Goal: Information Seeking & Learning: Find specific fact

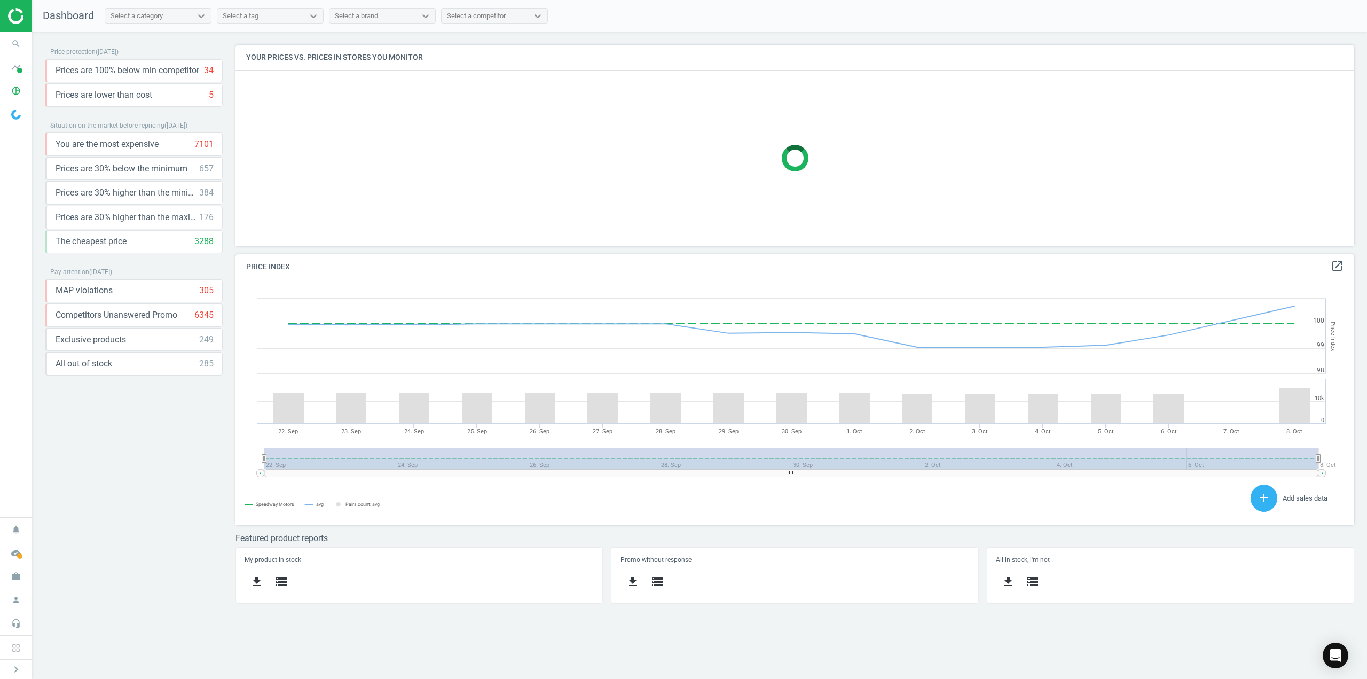
scroll to position [228, 1136]
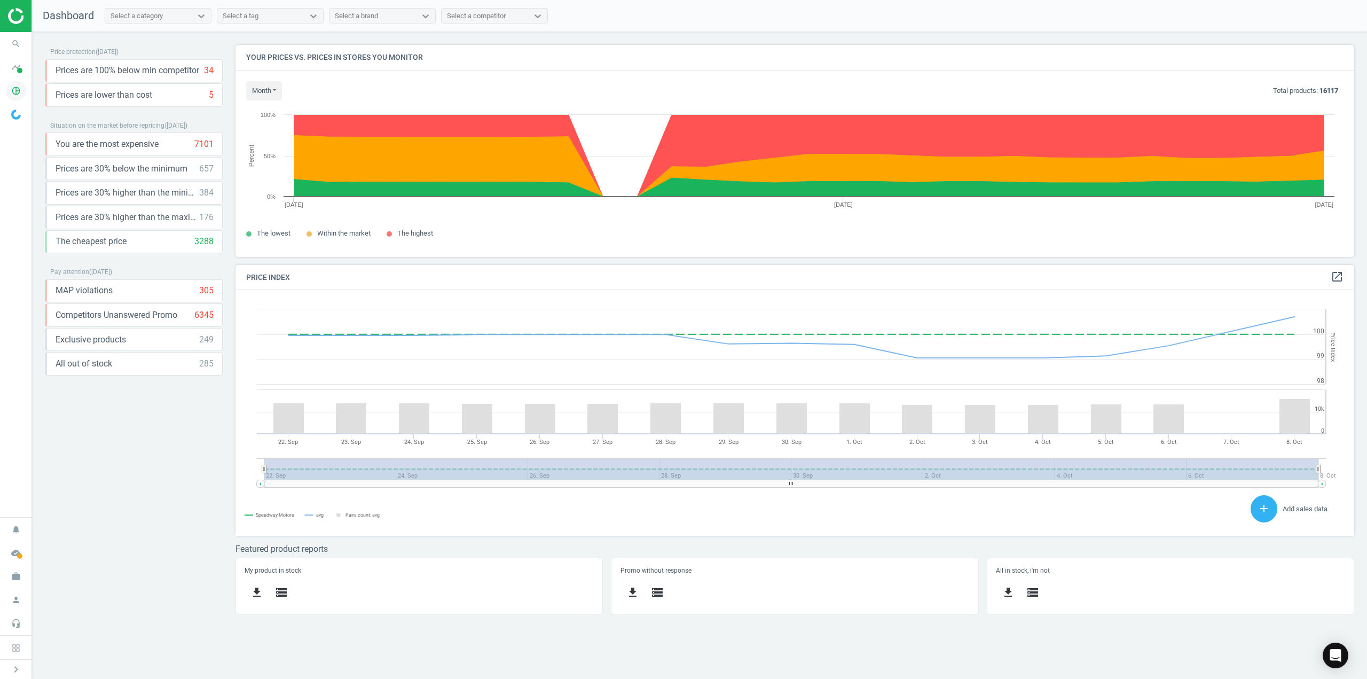
click at [20, 93] on icon "pie_chart_outlined" at bounding box center [16, 91] width 20 height 20
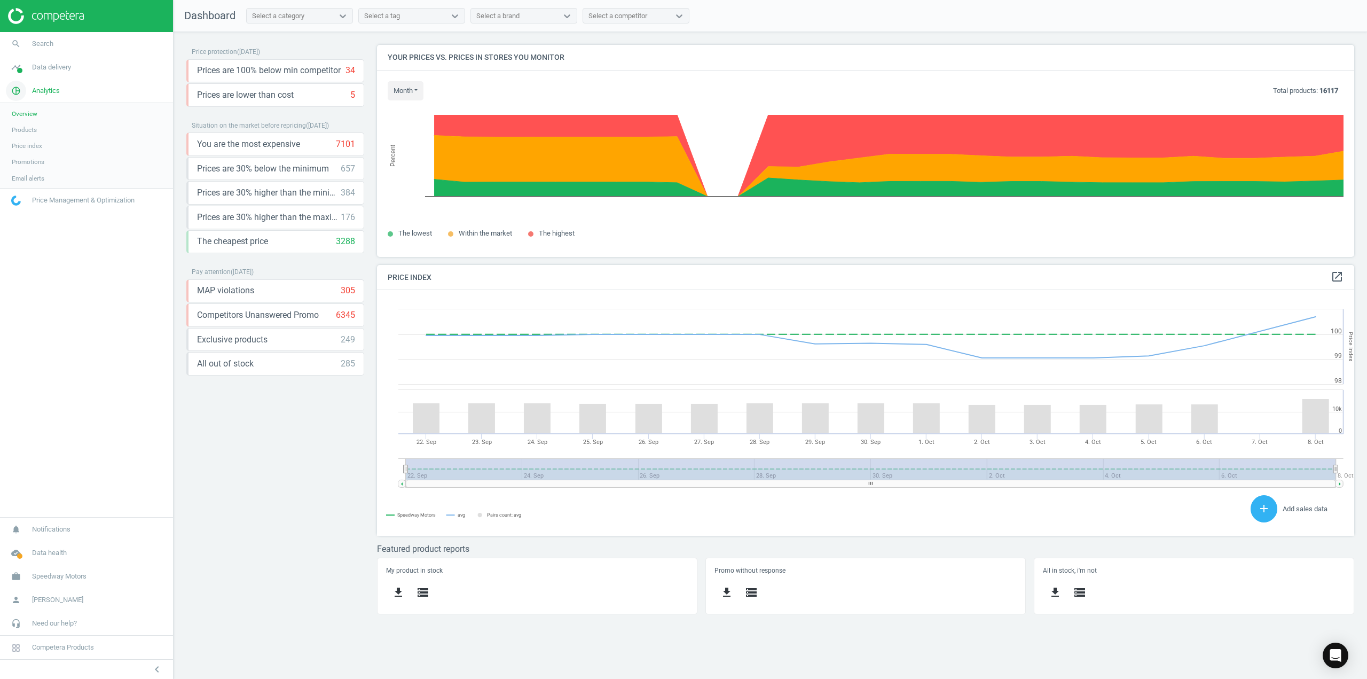
scroll to position [262, 994]
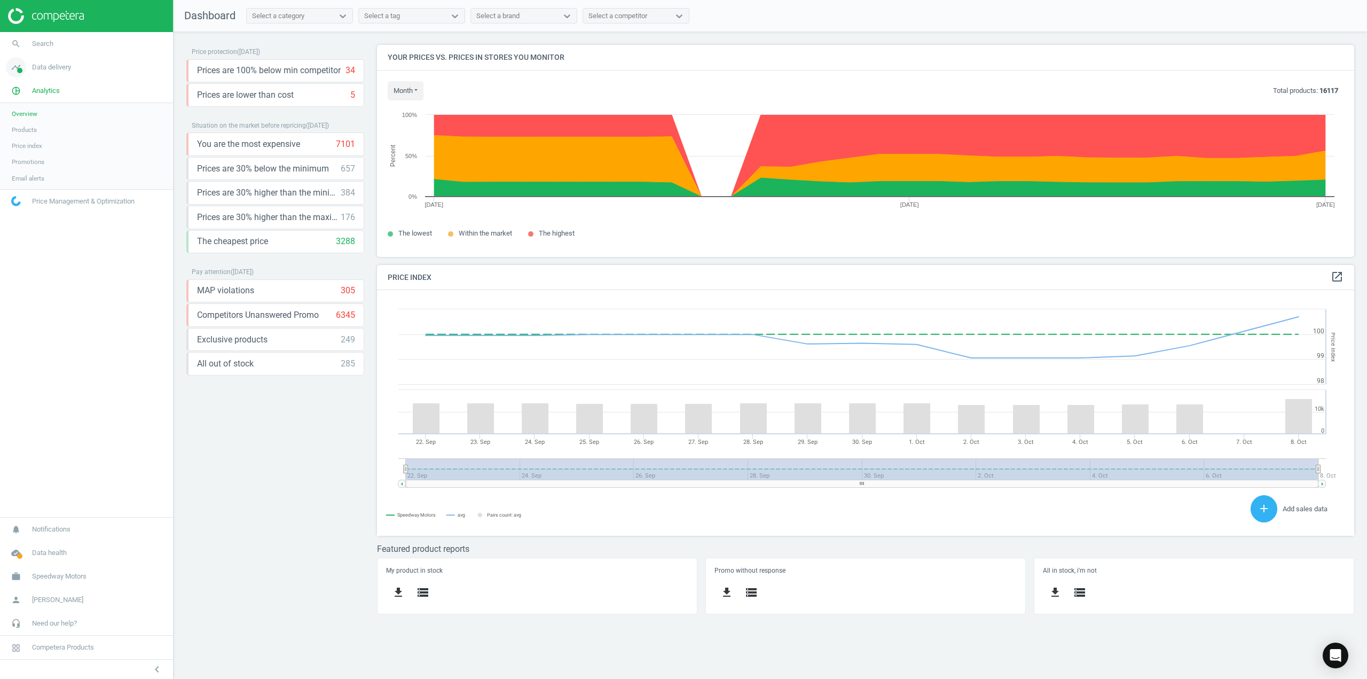
click at [21, 66] on icon "timeline" at bounding box center [16, 67] width 20 height 20
click at [29, 104] on span "Matches dashboard" at bounding box center [39, 106] width 55 height 9
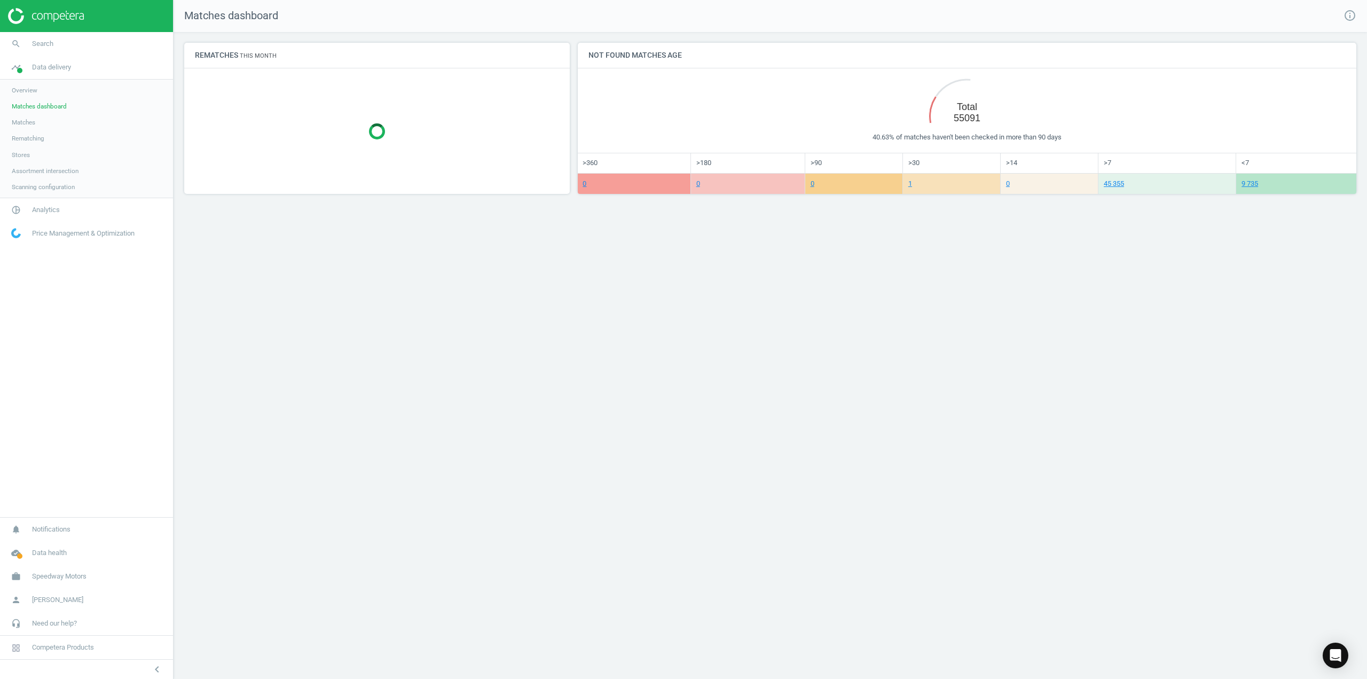
click at [30, 136] on span "Rematching" at bounding box center [28, 138] width 33 height 9
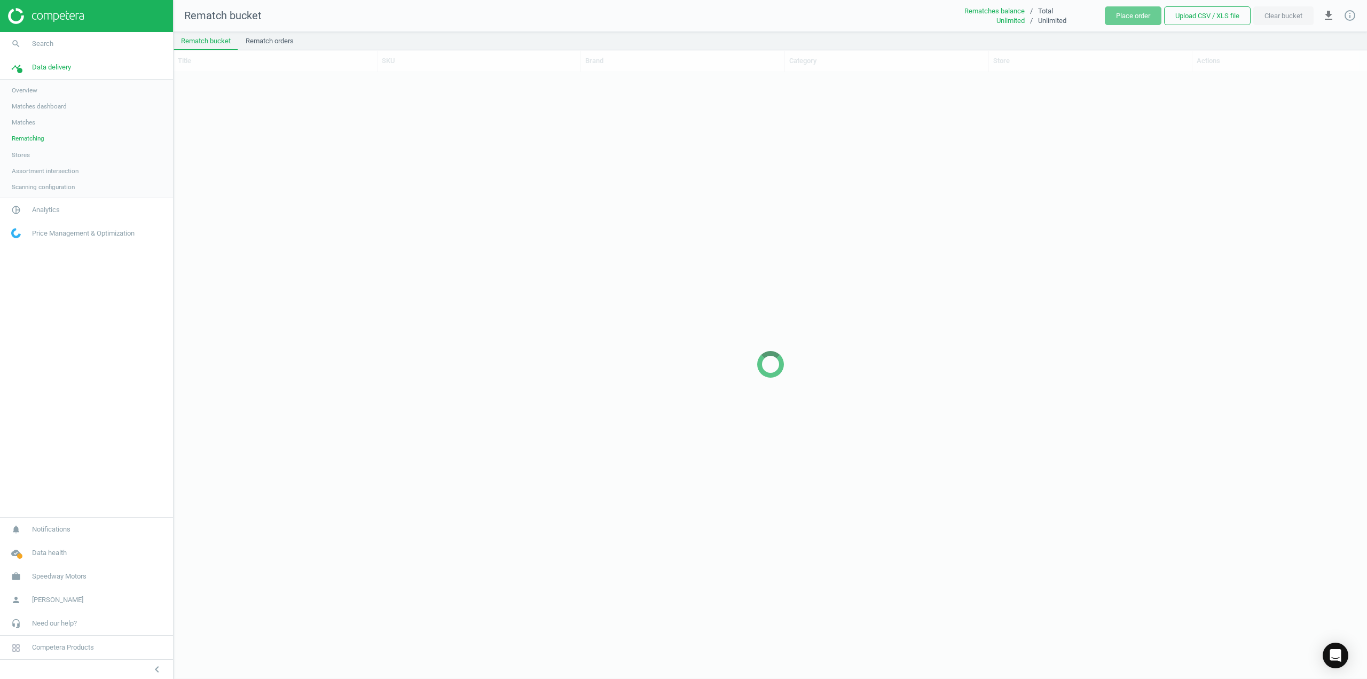
scroll to position [590, 1186]
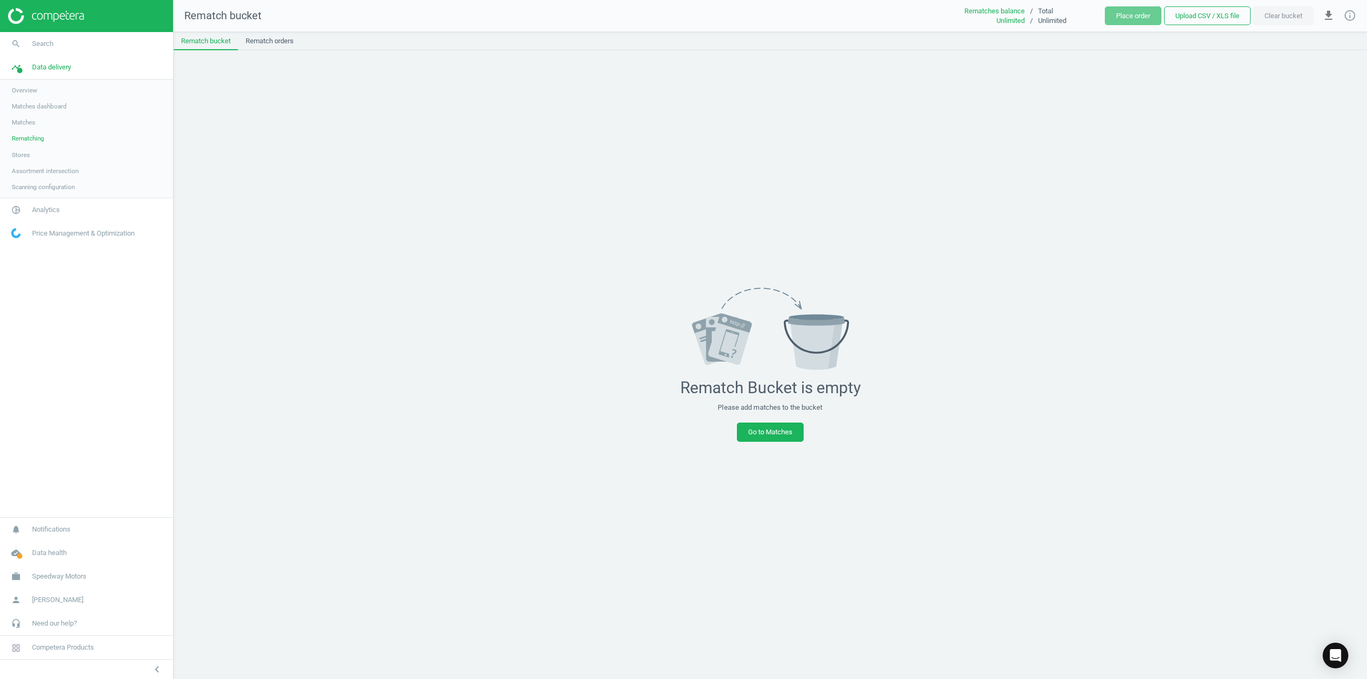
click at [29, 105] on span "Matches dashboard" at bounding box center [39, 106] width 55 height 9
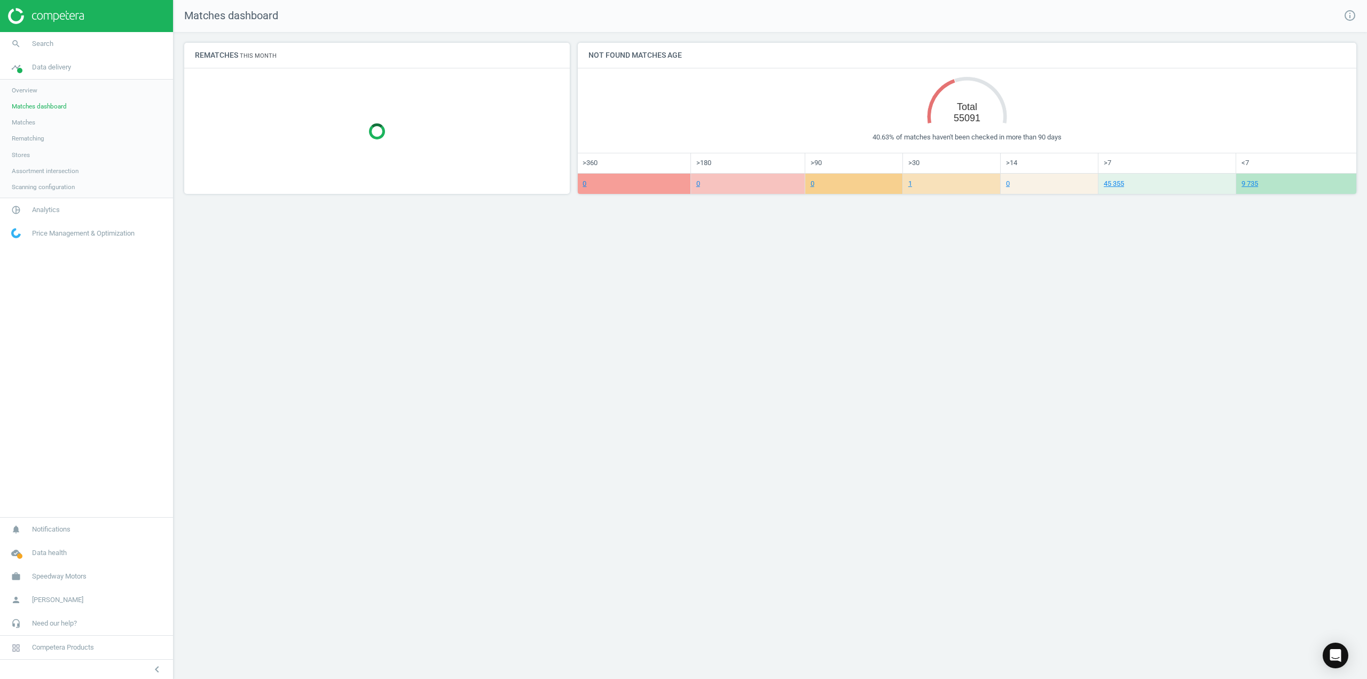
click at [44, 182] on link "Scanning configuration" at bounding box center [86, 187] width 173 height 16
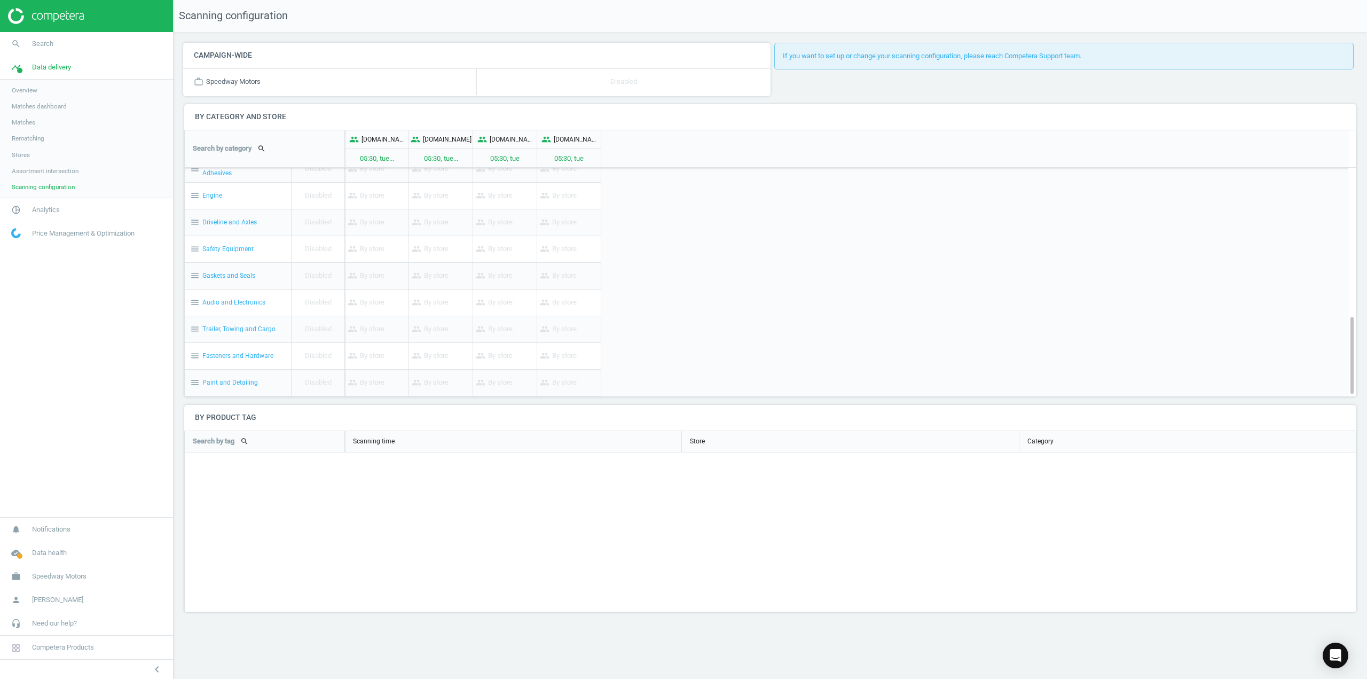
click at [64, 173] on span "Assortment intersection" at bounding box center [45, 171] width 67 height 9
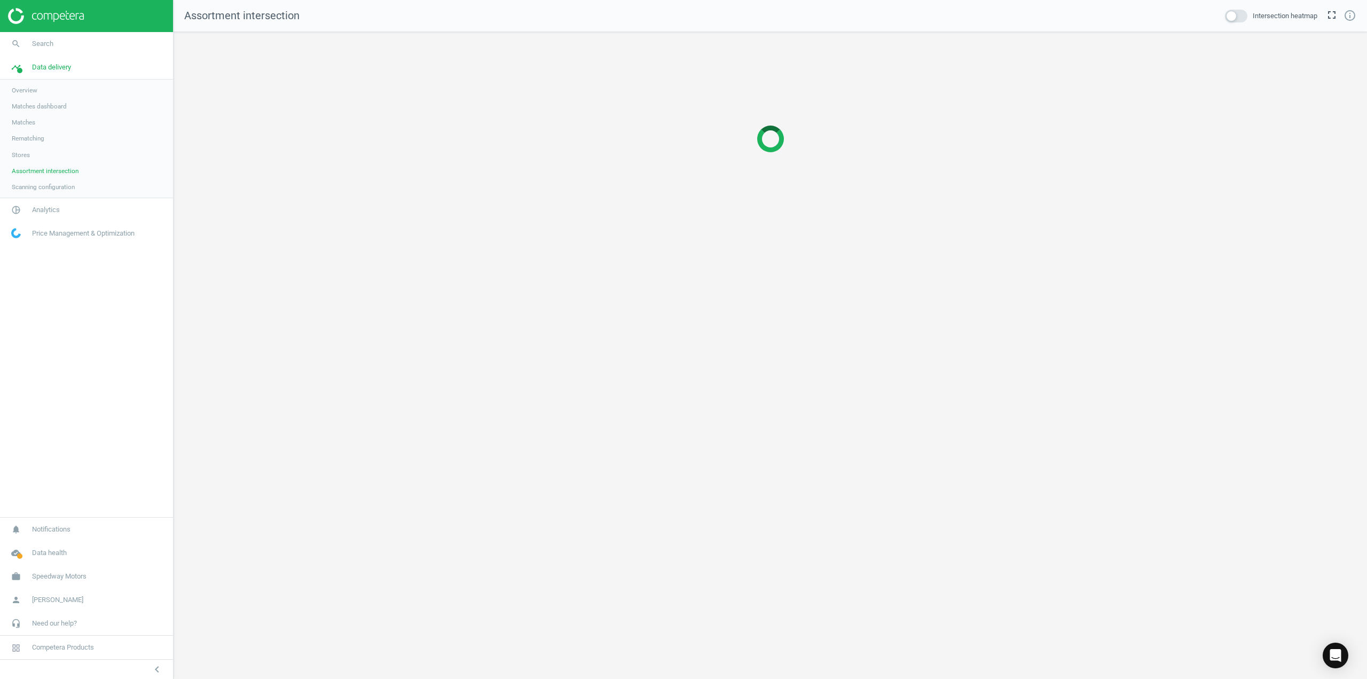
click at [25, 157] on span "Stores" at bounding box center [21, 155] width 18 height 9
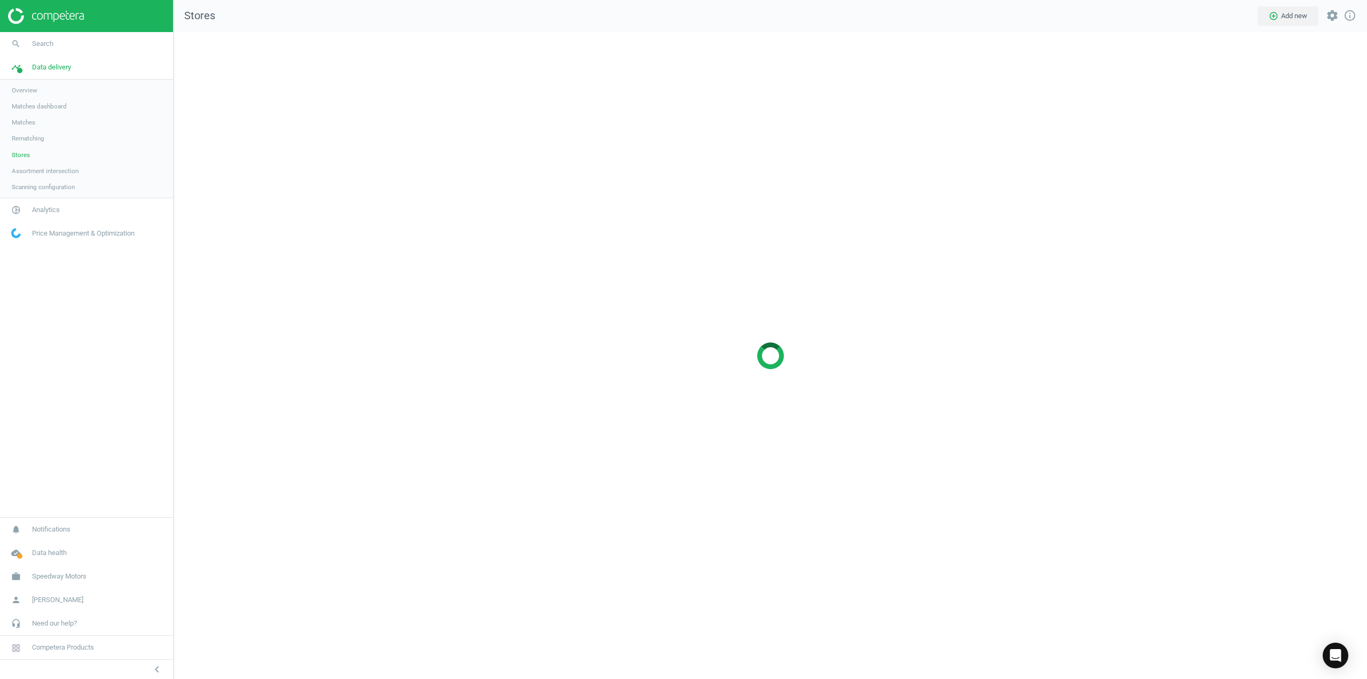
scroll to position [663, 1210]
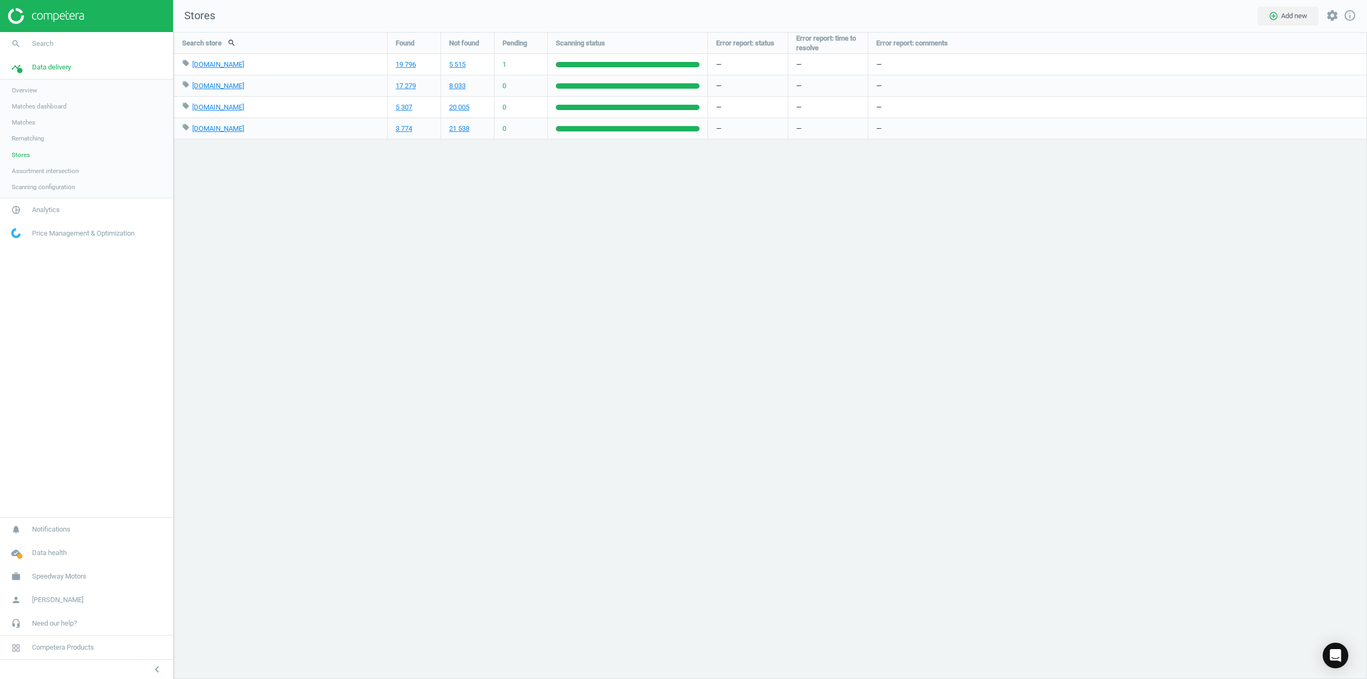
click at [21, 125] on span "Matches" at bounding box center [24, 122] width 24 height 9
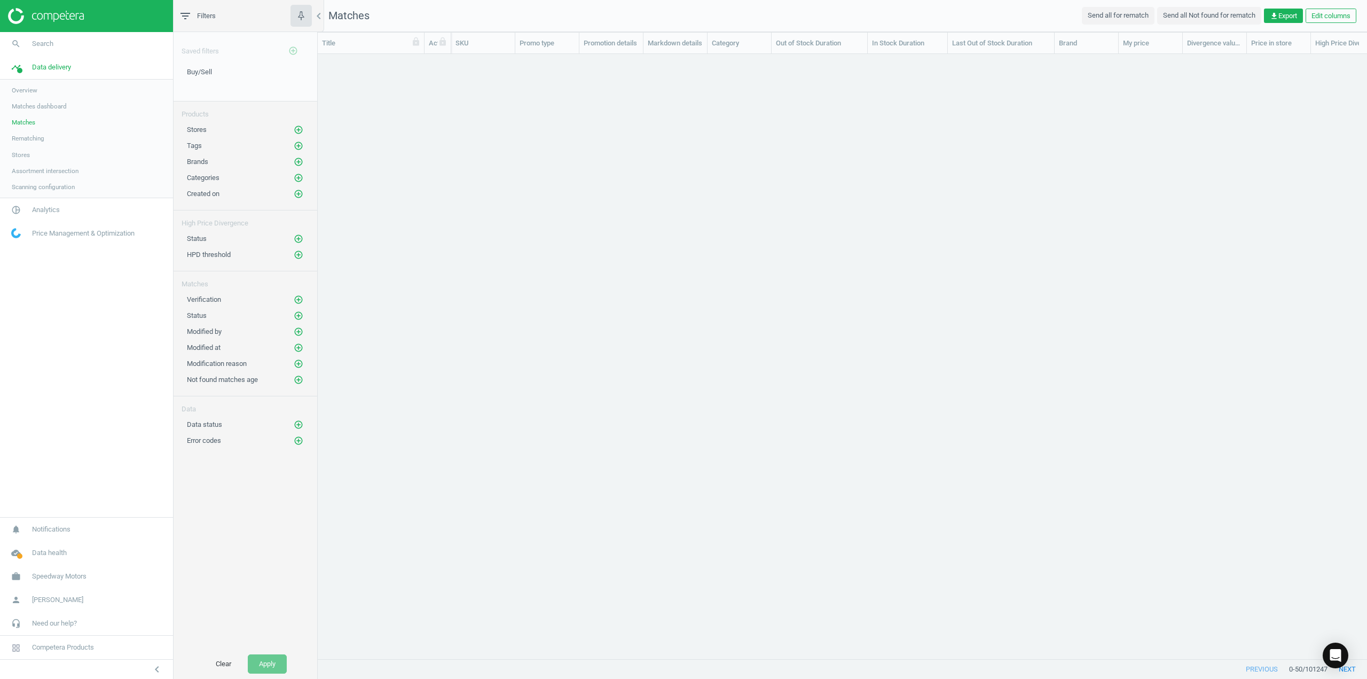
scroll to position [589, 1042]
click at [26, 109] on span "Matches dashboard" at bounding box center [39, 106] width 55 height 9
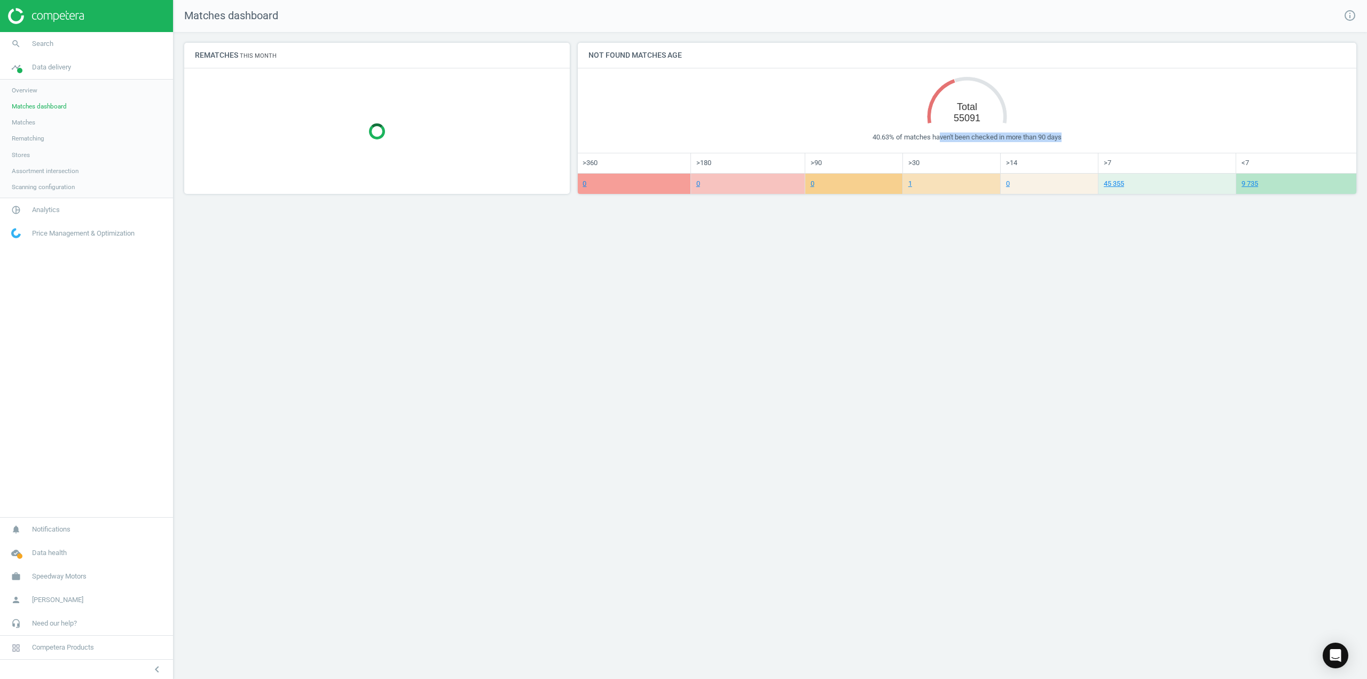
drag, startPoint x: 937, startPoint y: 137, endPoint x: 1089, endPoint y: 137, distance: 151.2
click at [1089, 137] on div "40.63% of matches haven't been checked in more than 90 days" at bounding box center [967, 137] width 757 height 10
click at [43, 558] on link "cloud_done Data health" at bounding box center [86, 553] width 173 height 24
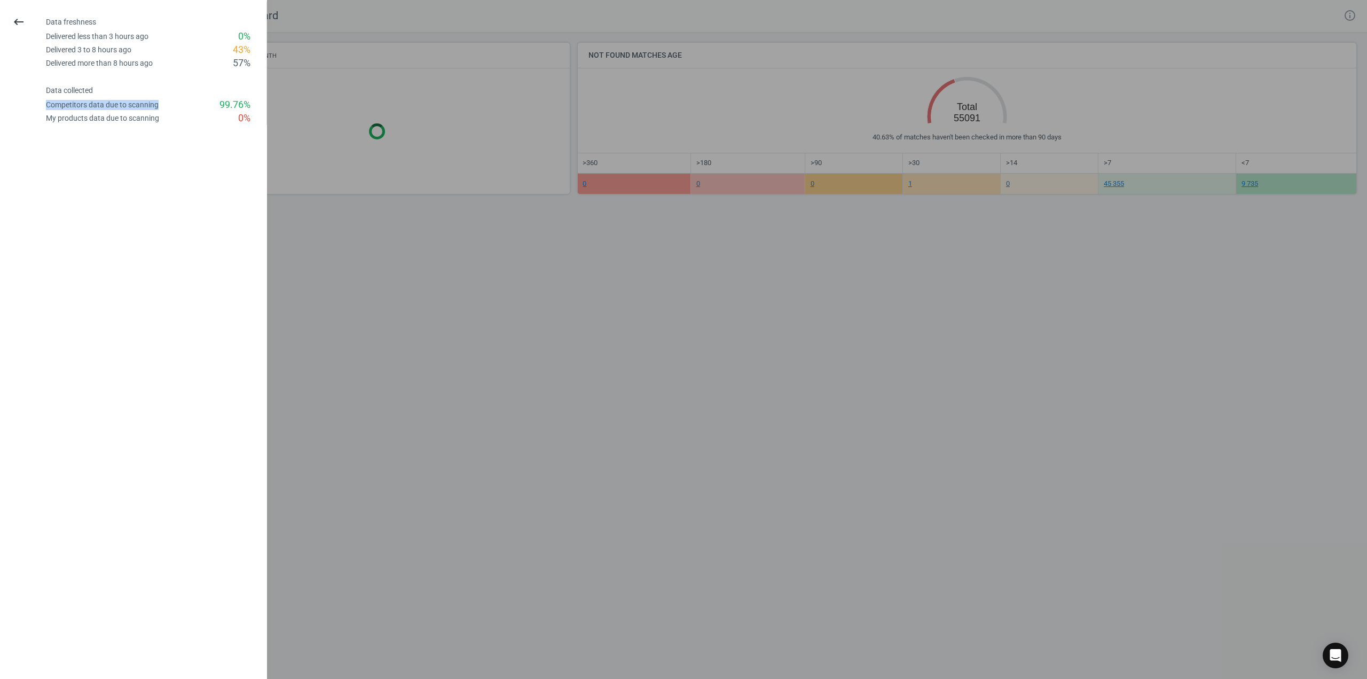
drag, startPoint x: 46, startPoint y: 107, endPoint x: 175, endPoint y: 111, distance: 129.3
click at [175, 111] on div "Competitors data due to scanning 99.76 %" at bounding box center [156, 104] width 221 height 13
click at [13, 21] on icon "keyboard_backspace" at bounding box center [18, 21] width 13 height 13
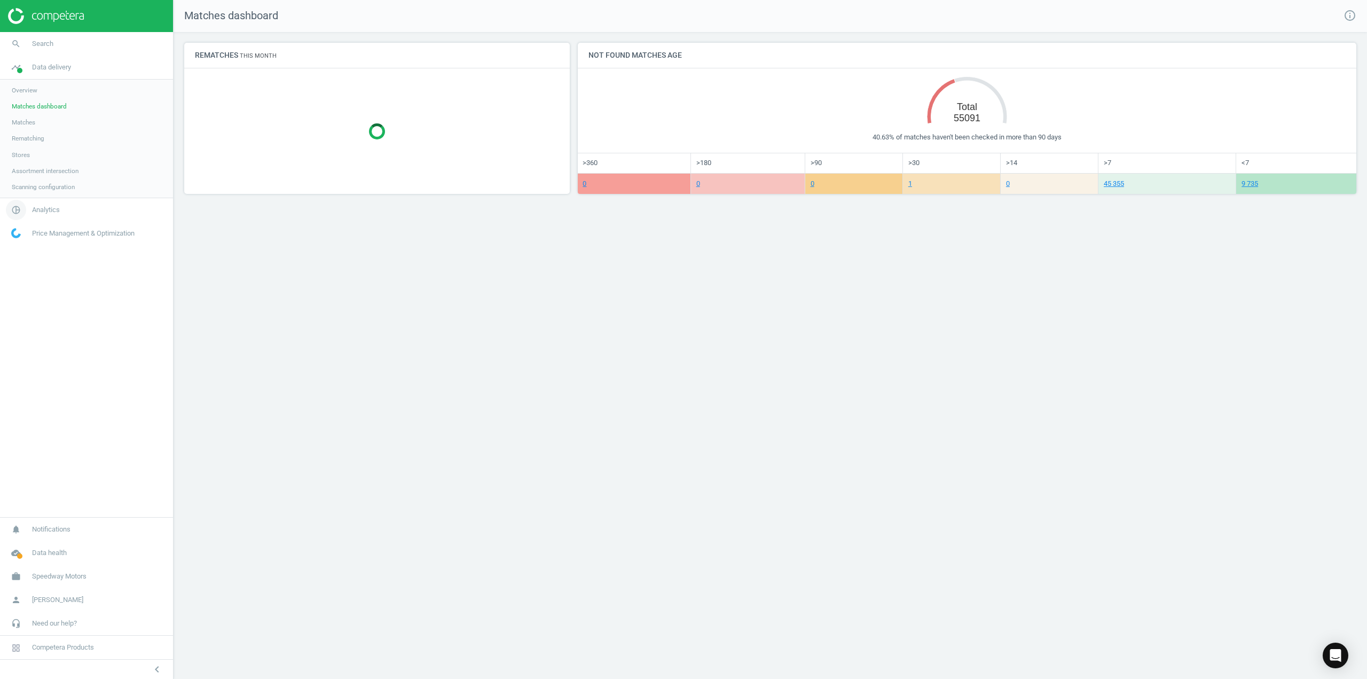
click at [54, 213] on span "Analytics" at bounding box center [46, 210] width 28 height 10
click at [588, 202] on div "Rematches This month Not found matches age Created with Highcharts 6.2.0 Total …" at bounding box center [771, 122] width 1194 height 181
click at [63, 43] on link "search Search" at bounding box center [86, 44] width 173 height 24
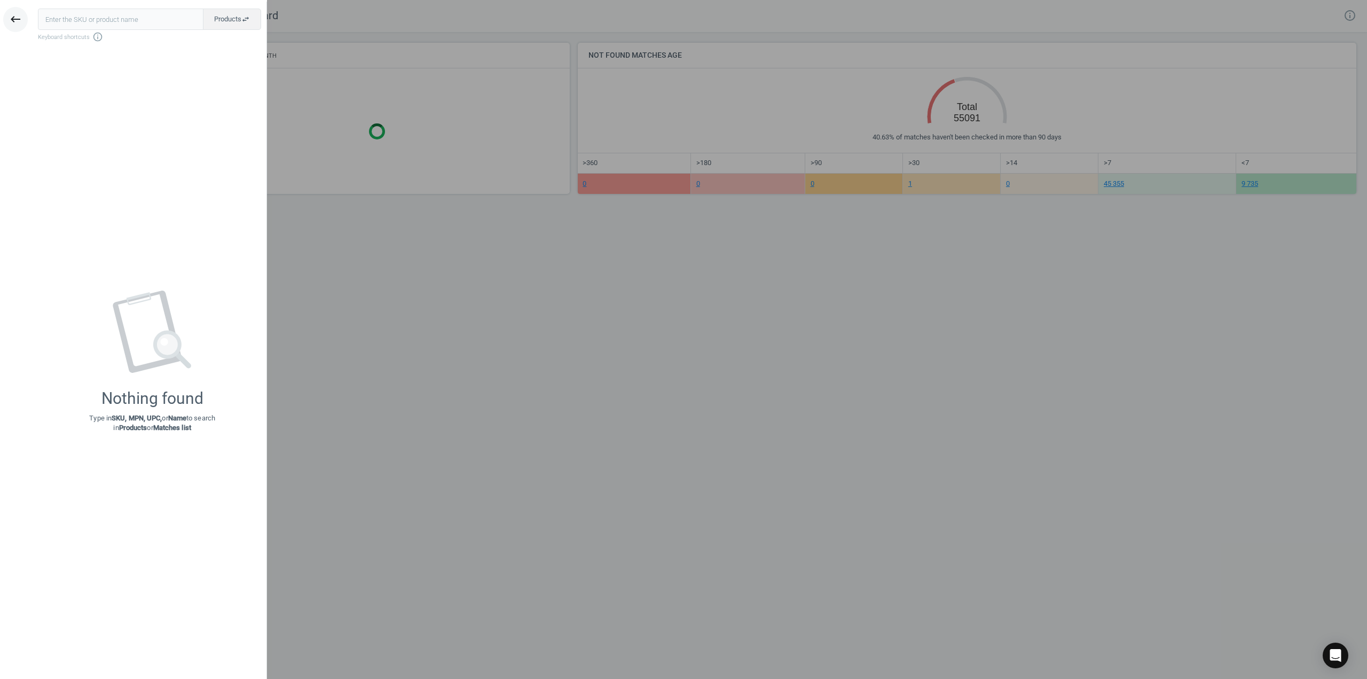
click at [15, 17] on icon "keyboard_backspace" at bounding box center [15, 19] width 13 height 13
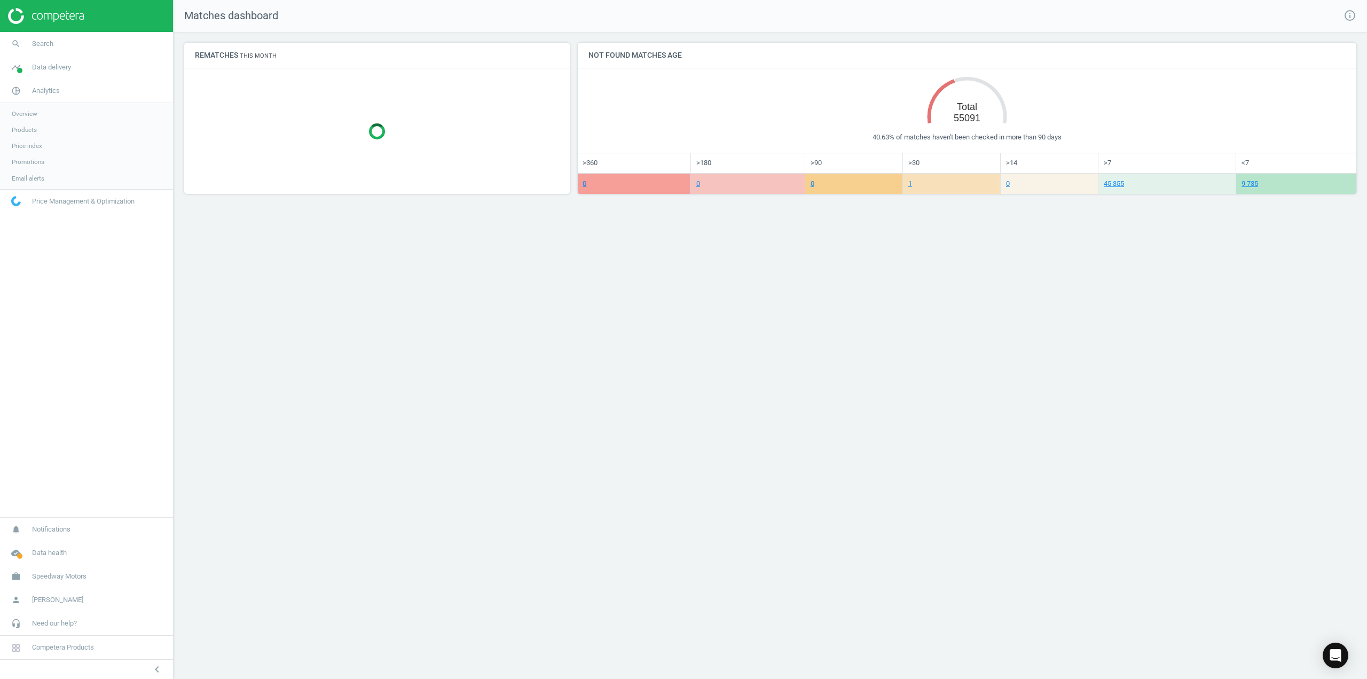
click at [26, 129] on span "Products" at bounding box center [24, 130] width 25 height 9
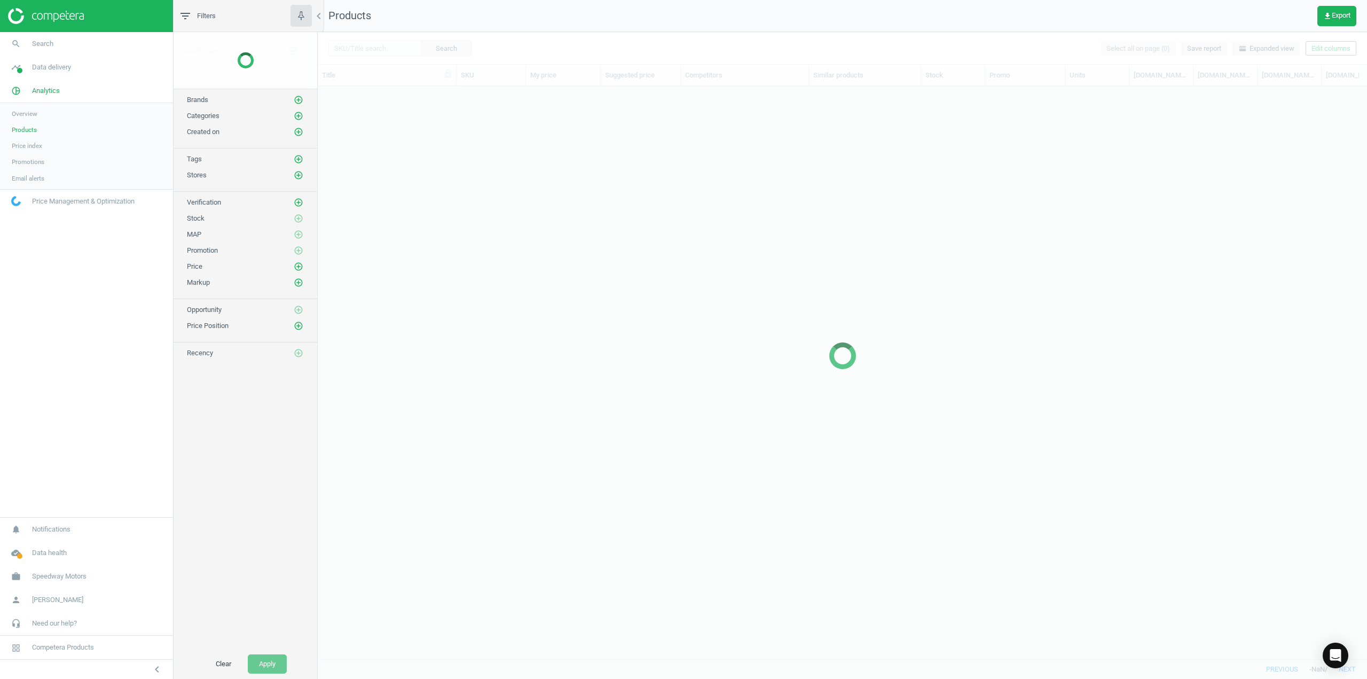
scroll to position [557, 1042]
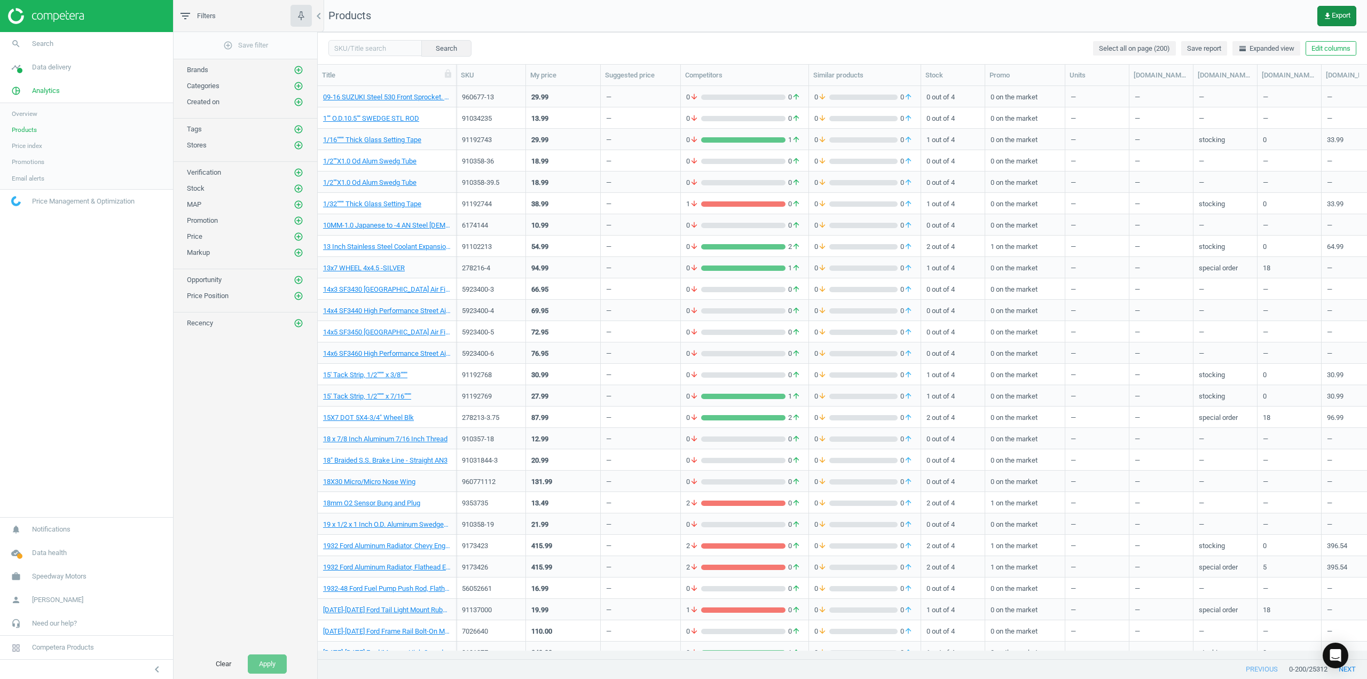
click at [1336, 16] on span "get_app Export" at bounding box center [1337, 16] width 27 height 9
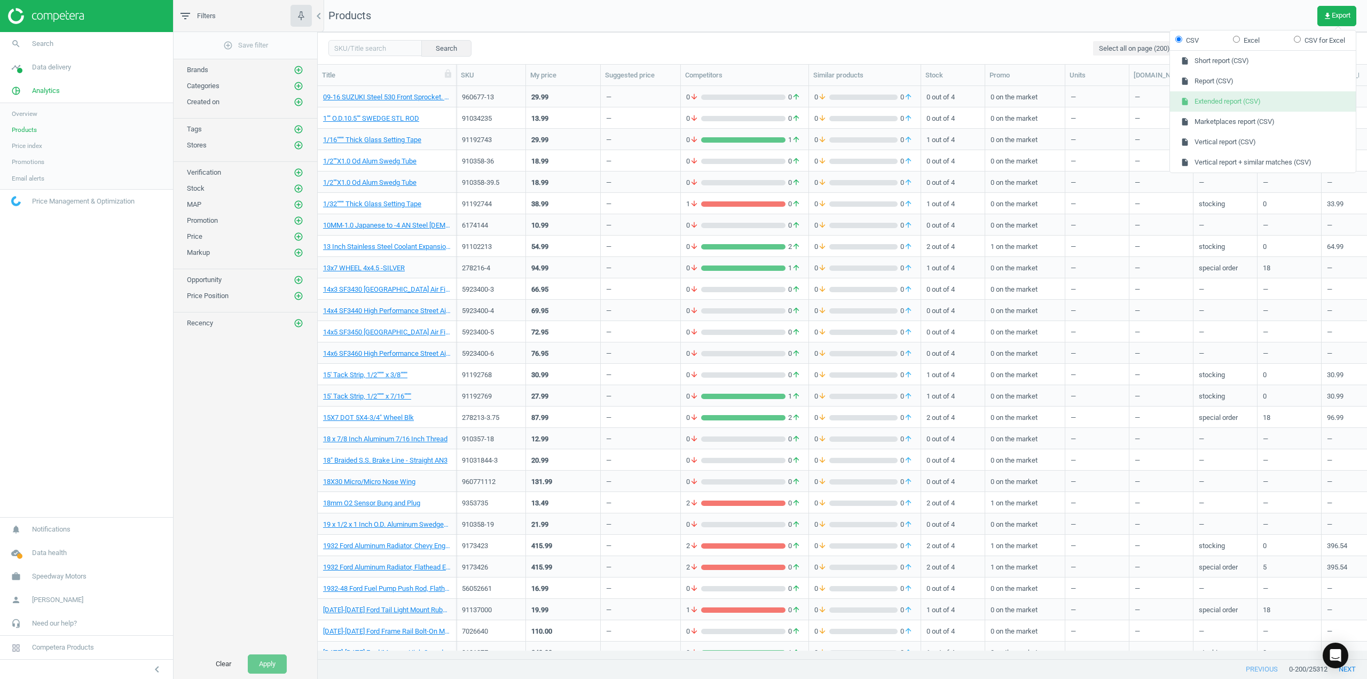
click at [1242, 97] on button "insert_drive_file Extended report (CSV)" at bounding box center [1263, 101] width 186 height 20
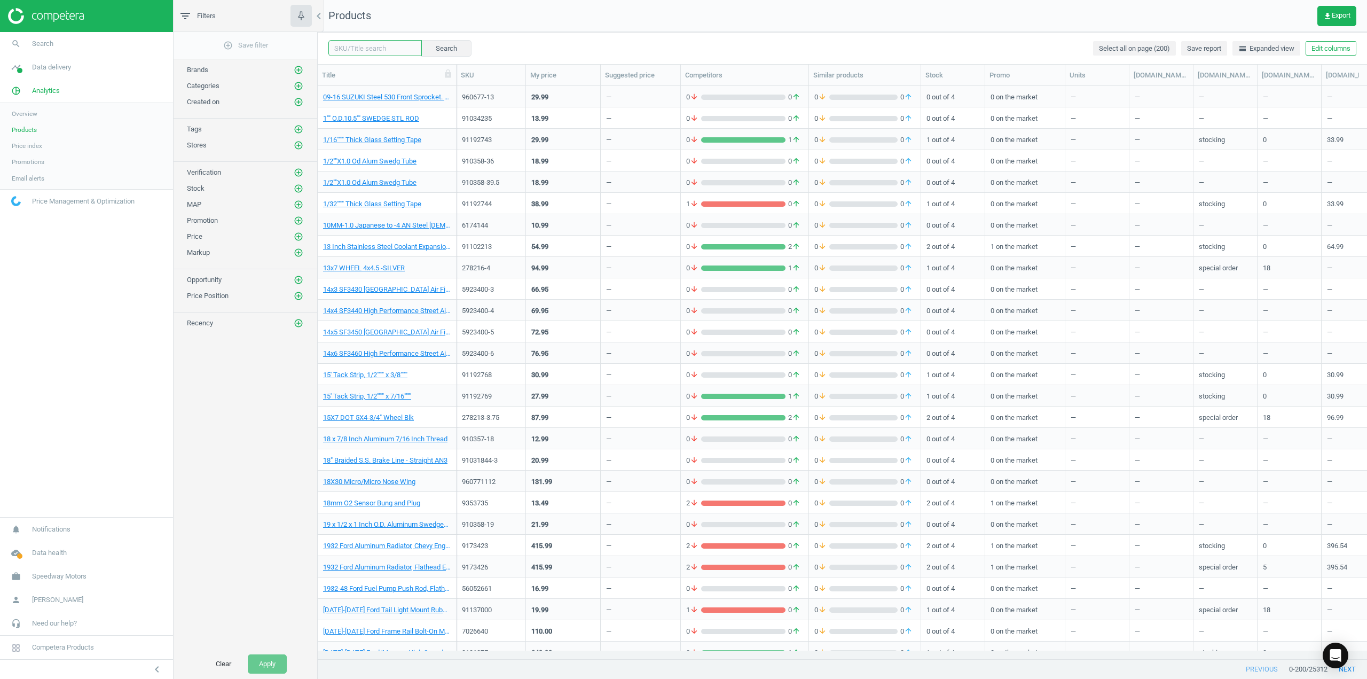
click at [370, 54] on input "text" at bounding box center [374, 48] width 93 height 16
paste input "9109355662"
type input "9109355662"
click at [429, 50] on button "Search" at bounding box center [446, 48] width 50 height 16
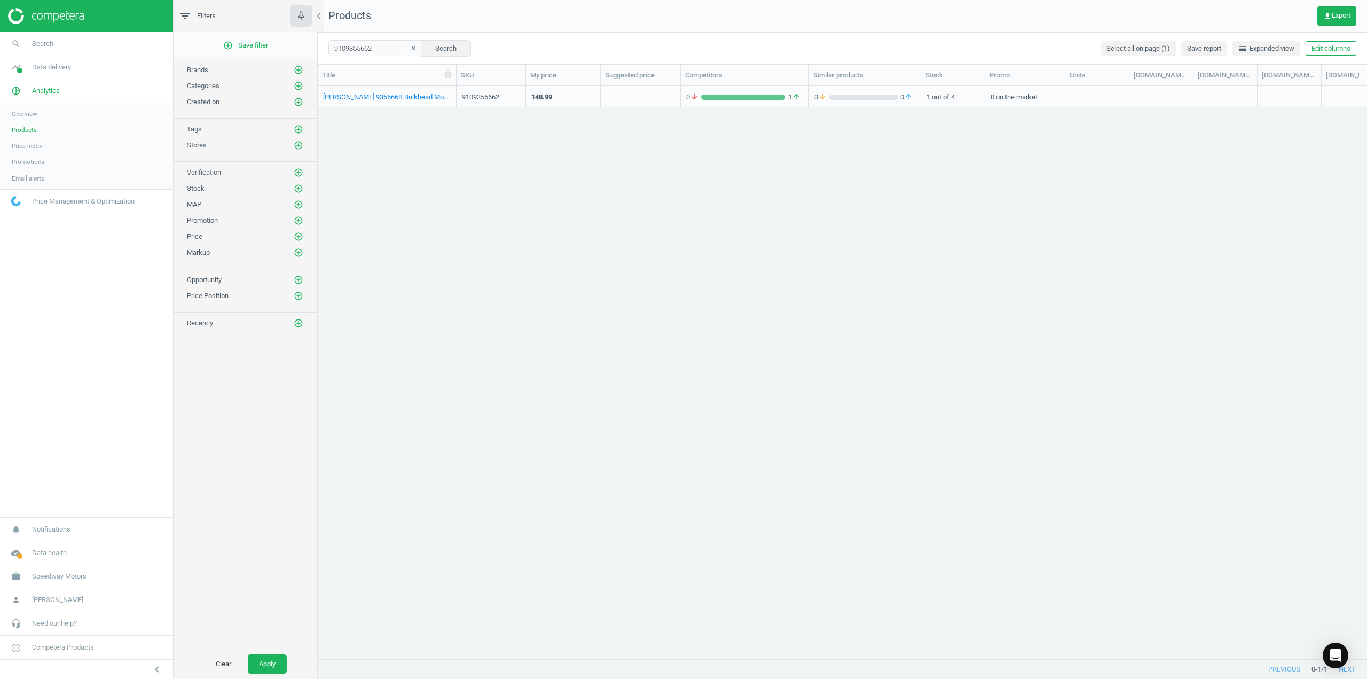
click at [356, 105] on div "[PERSON_NAME] 935566B Bulkhead Mount Fuel Shut Off Valve, -6 AN" at bounding box center [387, 98] width 128 height 13
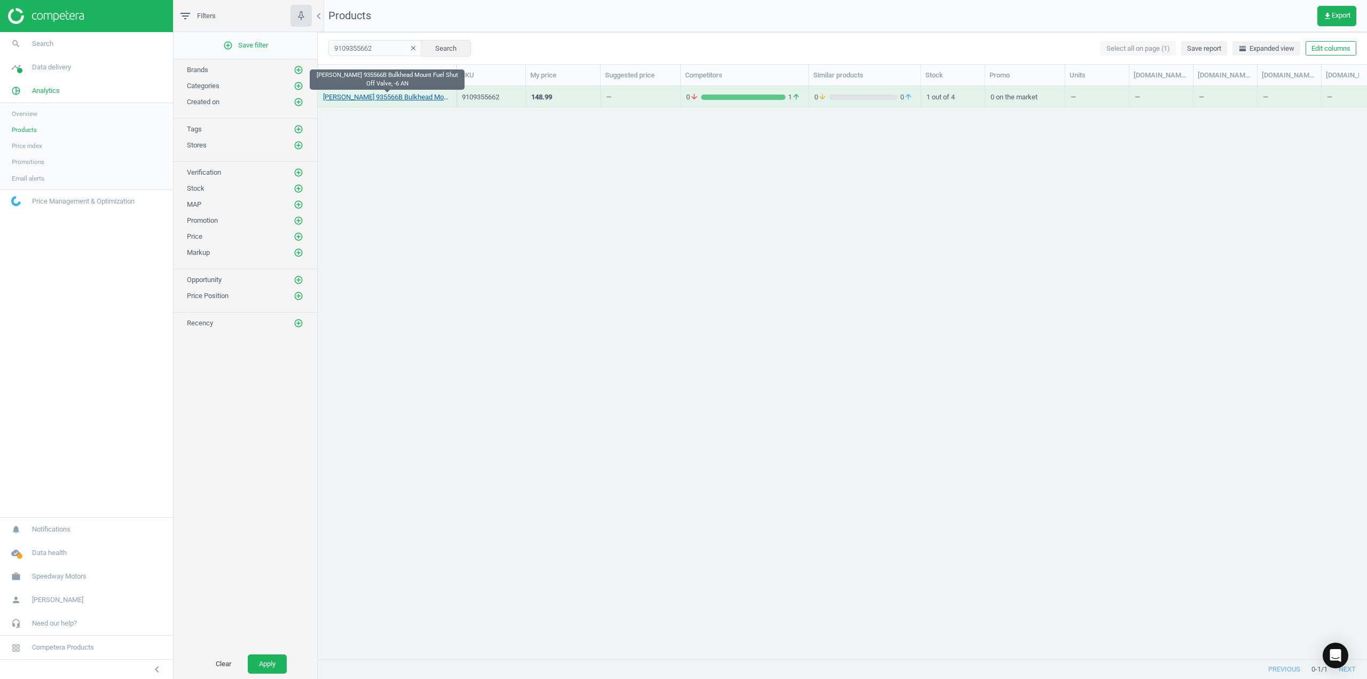
click at [353, 98] on link "[PERSON_NAME] 935566B Bulkhead Mount Fuel Shut Off Valve, -6 AN" at bounding box center [387, 97] width 128 height 10
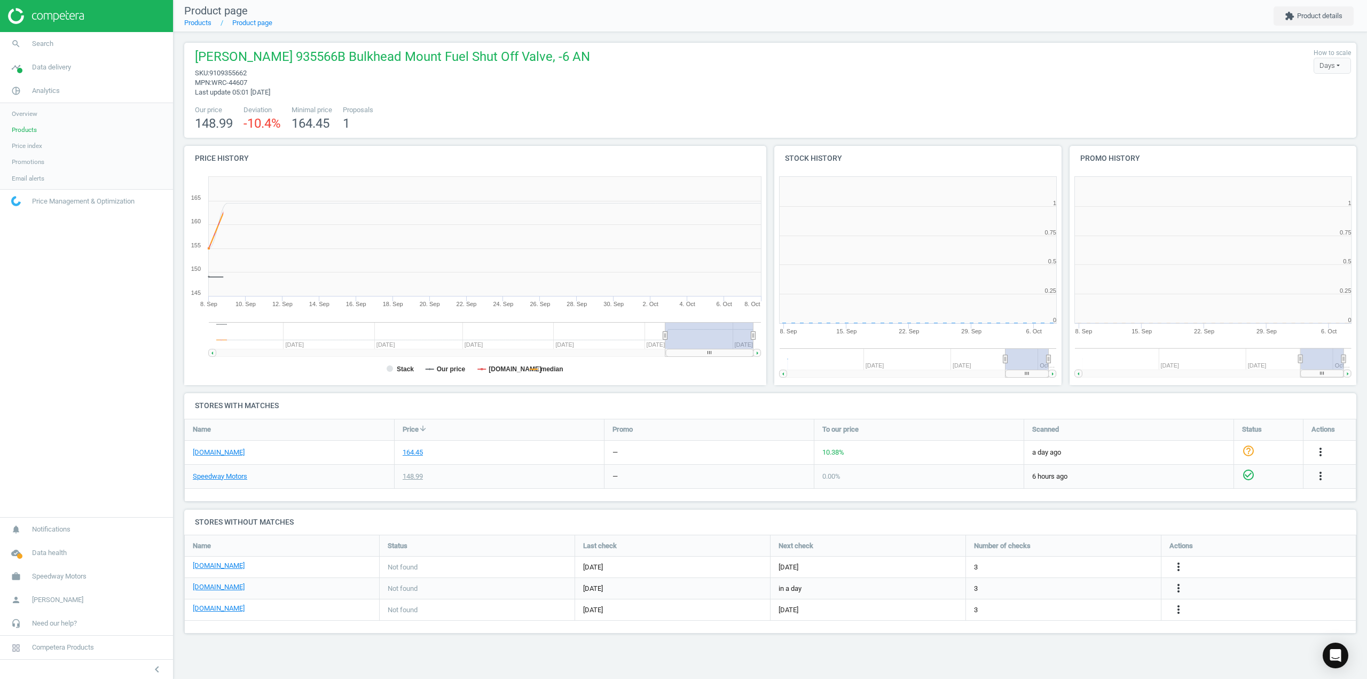
scroll to position [230, 303]
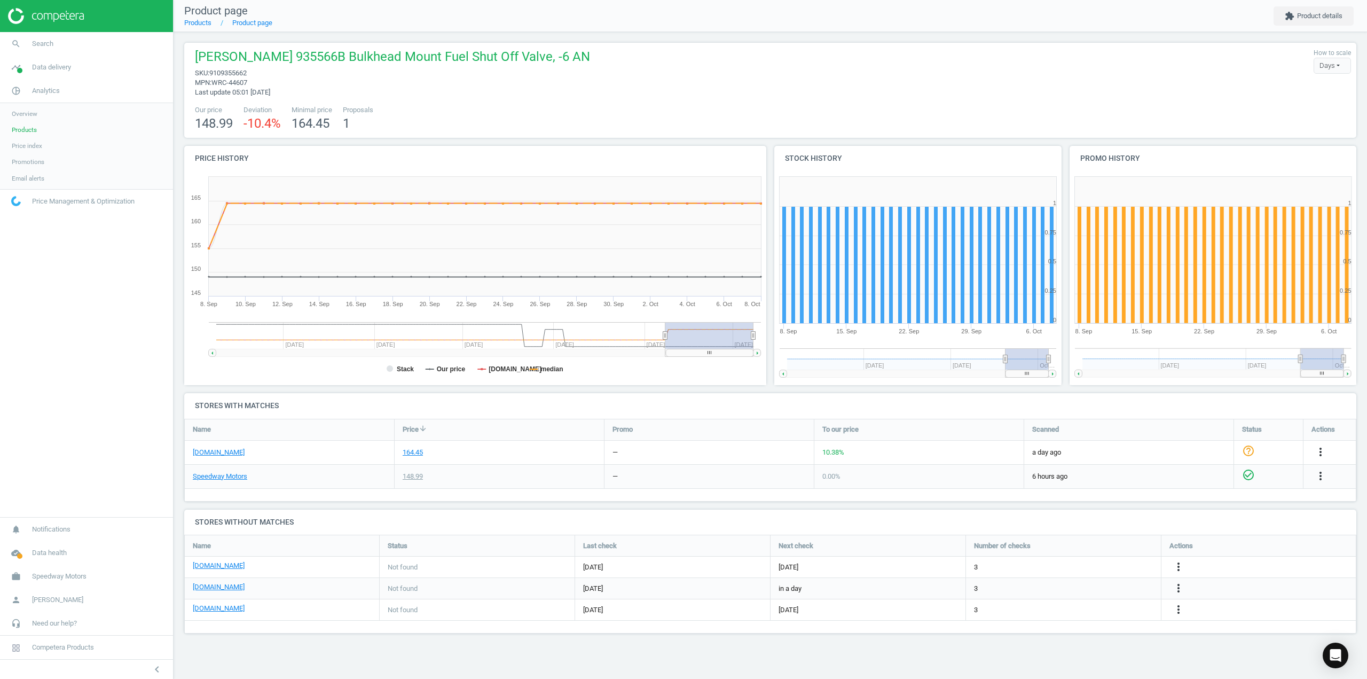
click at [240, 73] on span "9109355662" at bounding box center [227, 73] width 37 height 8
copy span "9109355662"
click at [657, 81] on div "[PERSON_NAME] 935566B Bulkhead Mount Fuel Shut Off Valve, -6 AN sku : 910935566…" at bounding box center [771, 72] width 1162 height 49
click at [41, 53] on link "search Search" at bounding box center [86, 44] width 173 height 24
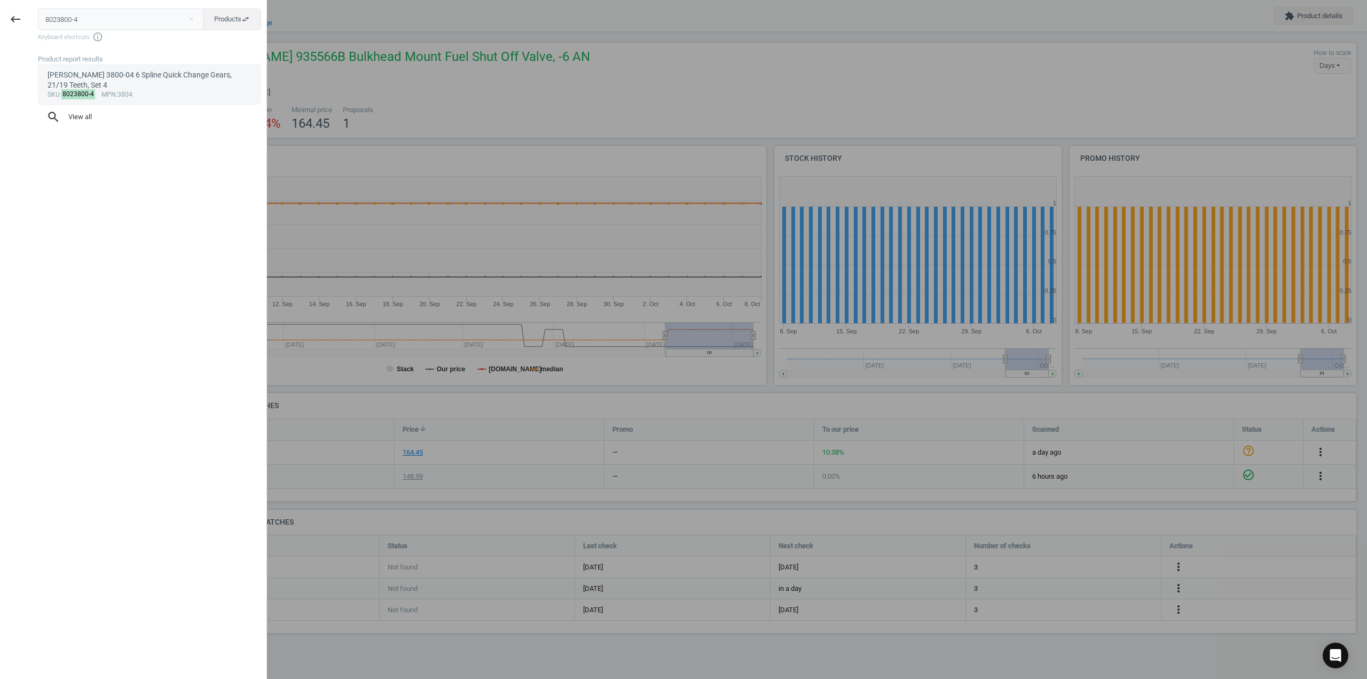
type input "8023800-4"
click at [113, 80] on div "[PERSON_NAME] 3800-04 6 Spline Quick Change Gears, 21/19 Teeth, Set 4" at bounding box center [150, 80] width 205 height 21
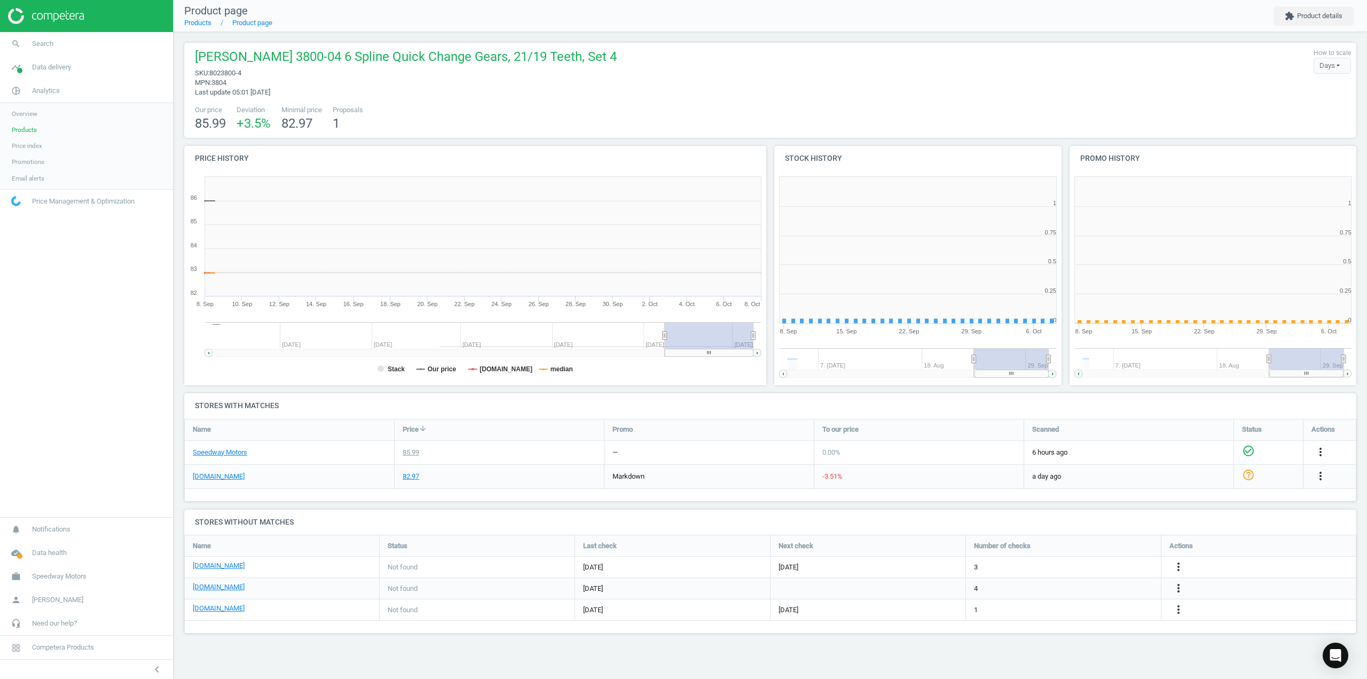
scroll to position [230, 303]
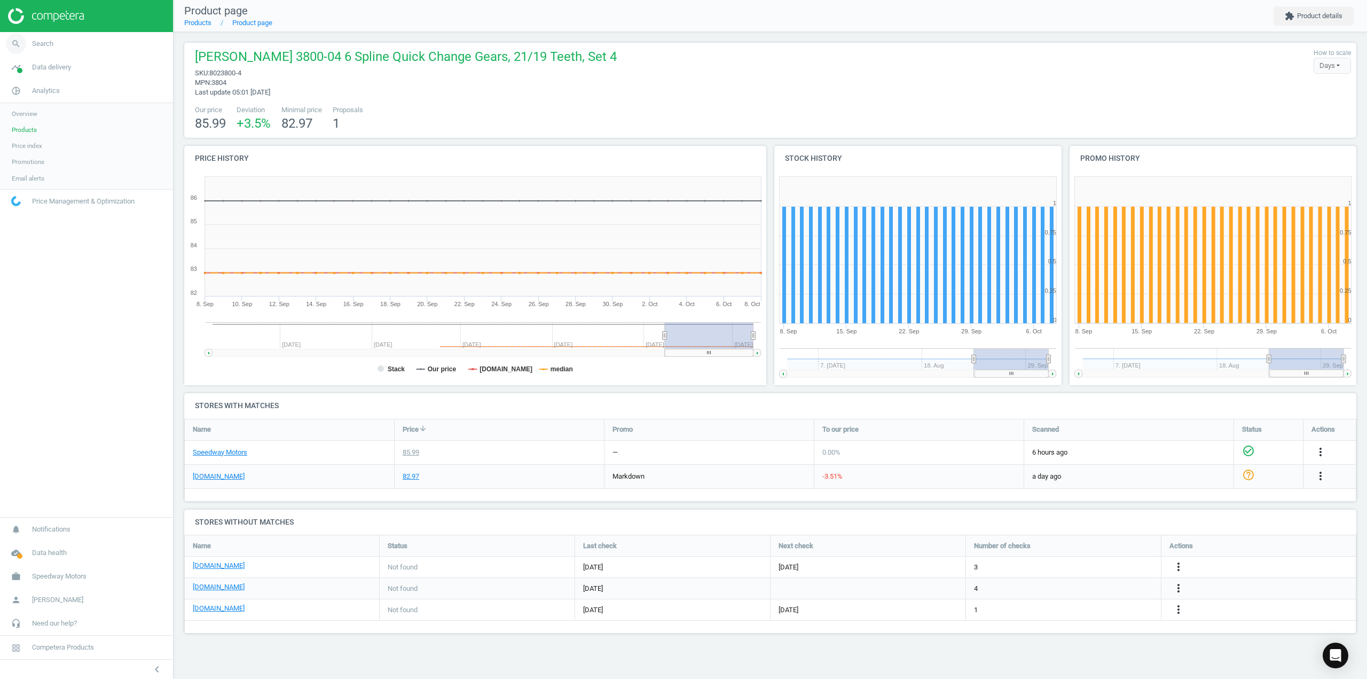
click at [36, 47] on span "Search" at bounding box center [42, 44] width 21 height 10
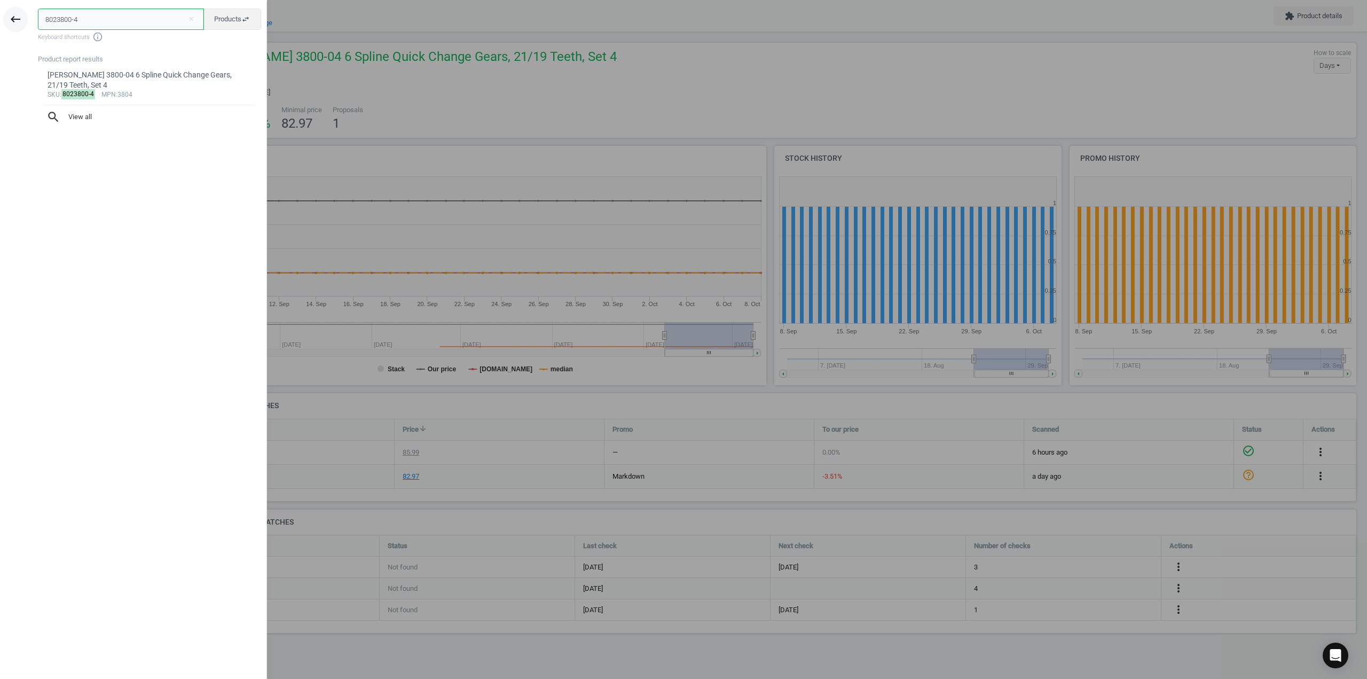
drag, startPoint x: 95, startPoint y: 23, endPoint x: 10, endPoint y: 14, distance: 85.9
click at [10, 14] on div "keyboard_backspace 8023800-4 close Products swap_horiz Keyboard shortcuts info_…" at bounding box center [133, 341] width 267 height 679
paste input "91054289-FPNK-L"
type input "91054289-FPNK-L"
click at [243, 22] on icon "swap_horiz" at bounding box center [245, 19] width 9 height 9
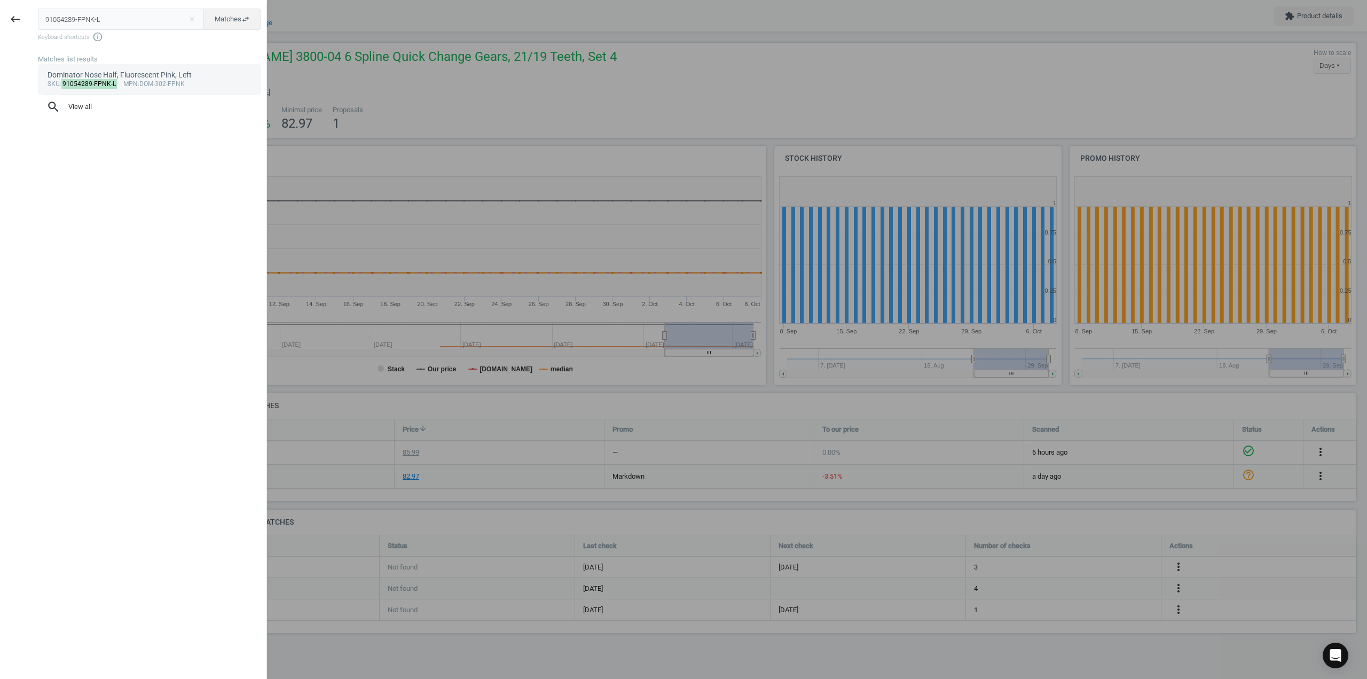
click at [182, 82] on div "sku : 91054289-FPNK-L mpn :DOM-302-FPNK" at bounding box center [150, 84] width 205 height 9
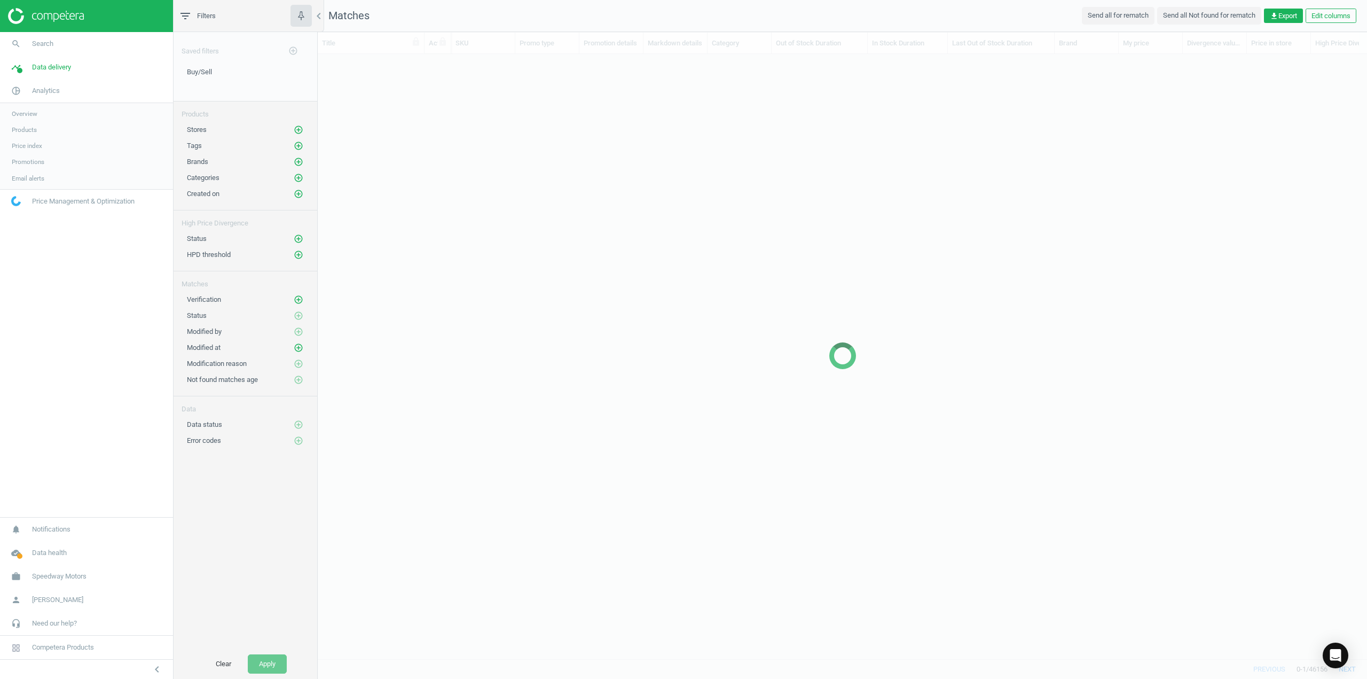
scroll to position [589, 1042]
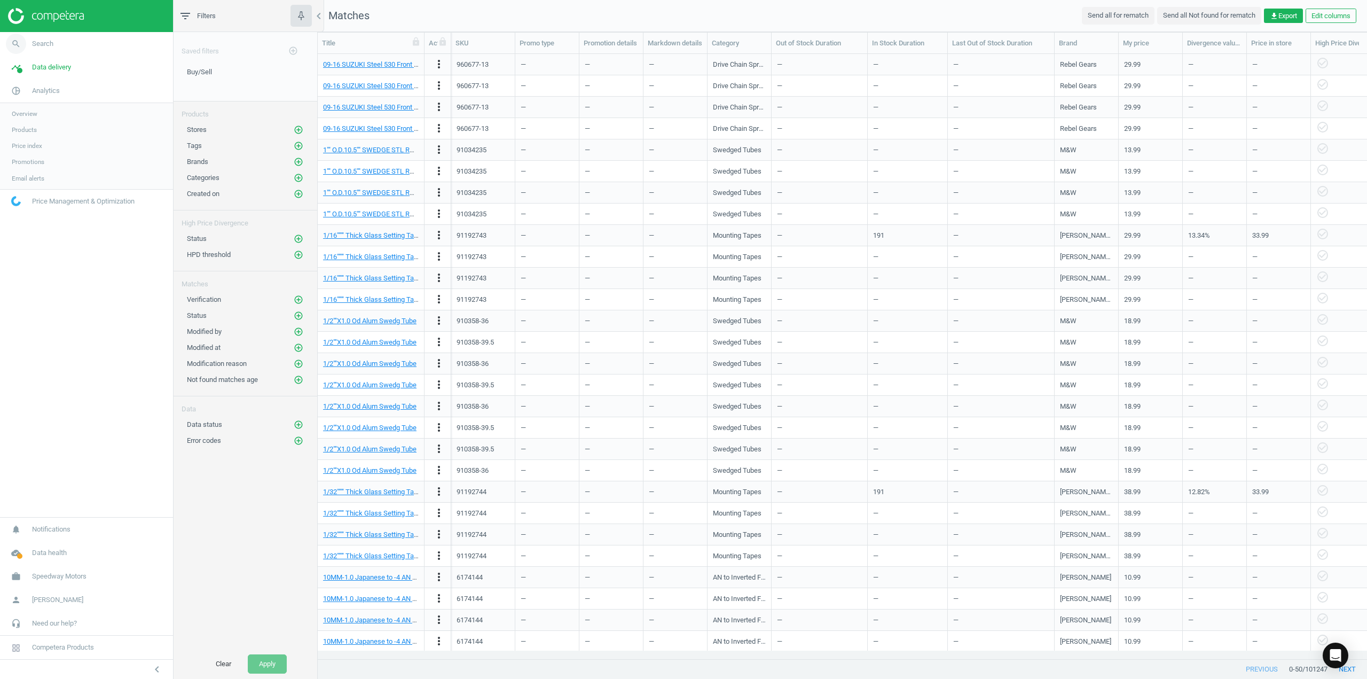
click at [35, 36] on link "search Search" at bounding box center [86, 44] width 173 height 24
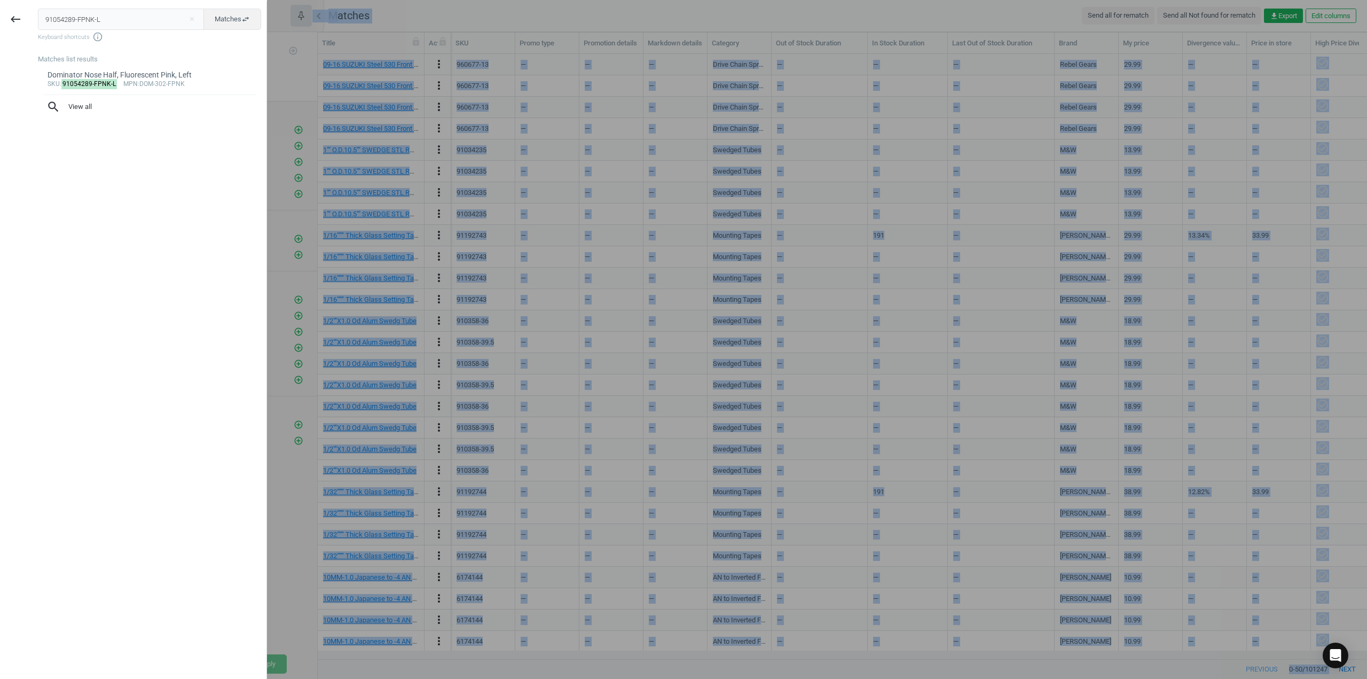
click at [35, 36] on body "Group 2 Created with Sketch. ic/cloud_download/grey600 Created with Sketch. gra…" at bounding box center [683, 339] width 1367 height 679
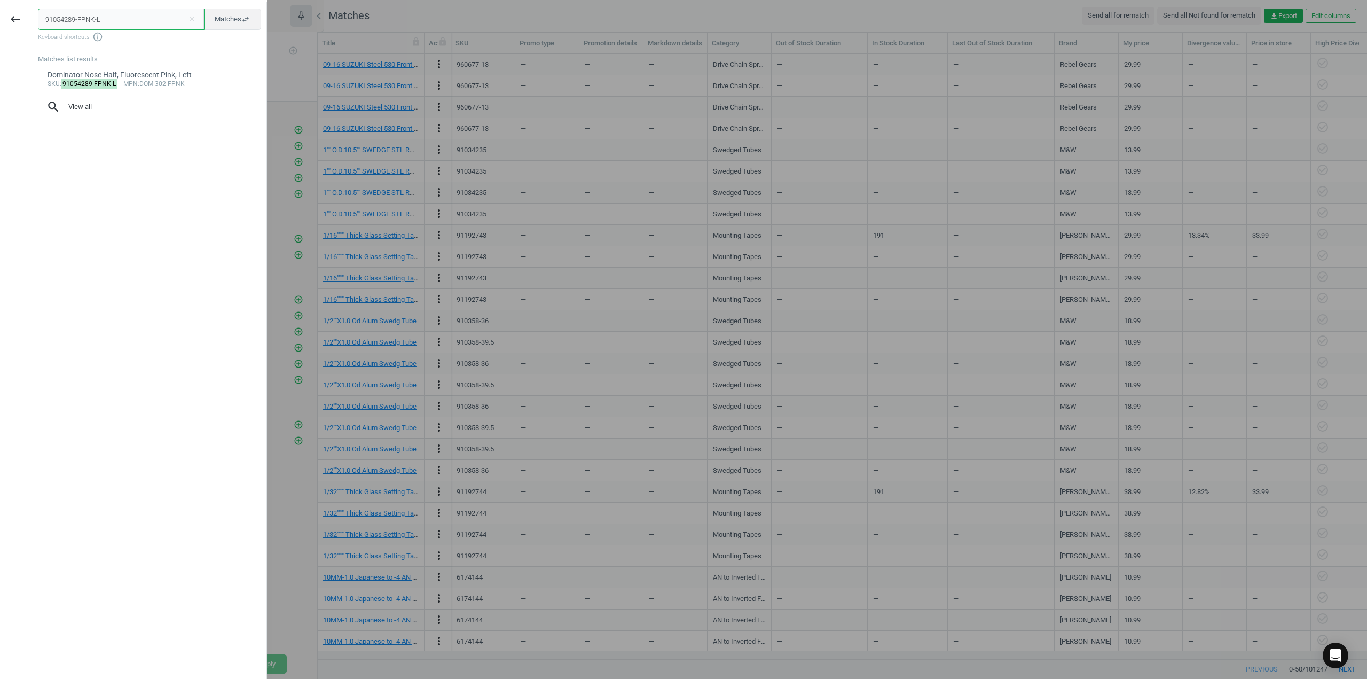
click at [73, 22] on input "91054289-FPNK-L" at bounding box center [121, 19] width 167 height 21
click at [210, 14] on button "Matches swap_horiz" at bounding box center [232, 19] width 58 height 21
drag, startPoint x: 116, startPoint y: 25, endPoint x: 36, endPoint y: 9, distance: 81.6
click at [36, 9] on div "91054289-FPNK-L close Products swap_horiz Keyboard shortcuts info_outline Produ…" at bounding box center [149, 341] width 236 height 679
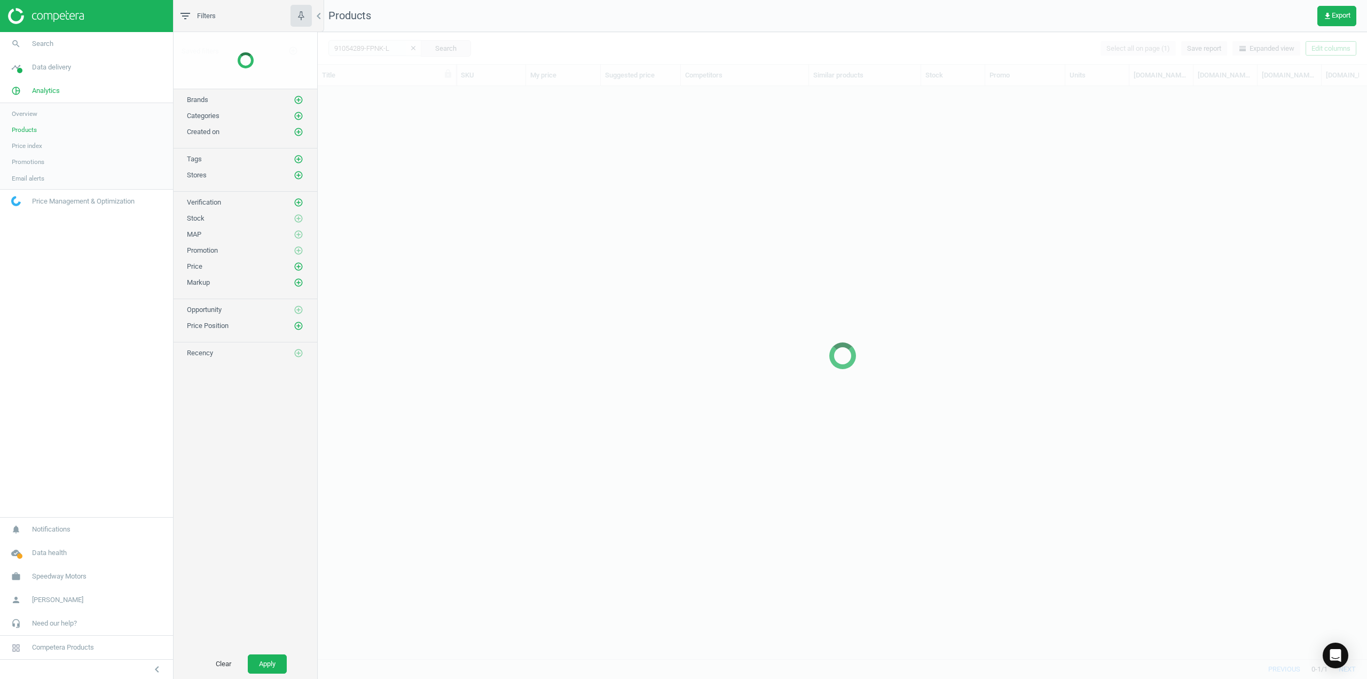
scroll to position [557, 1042]
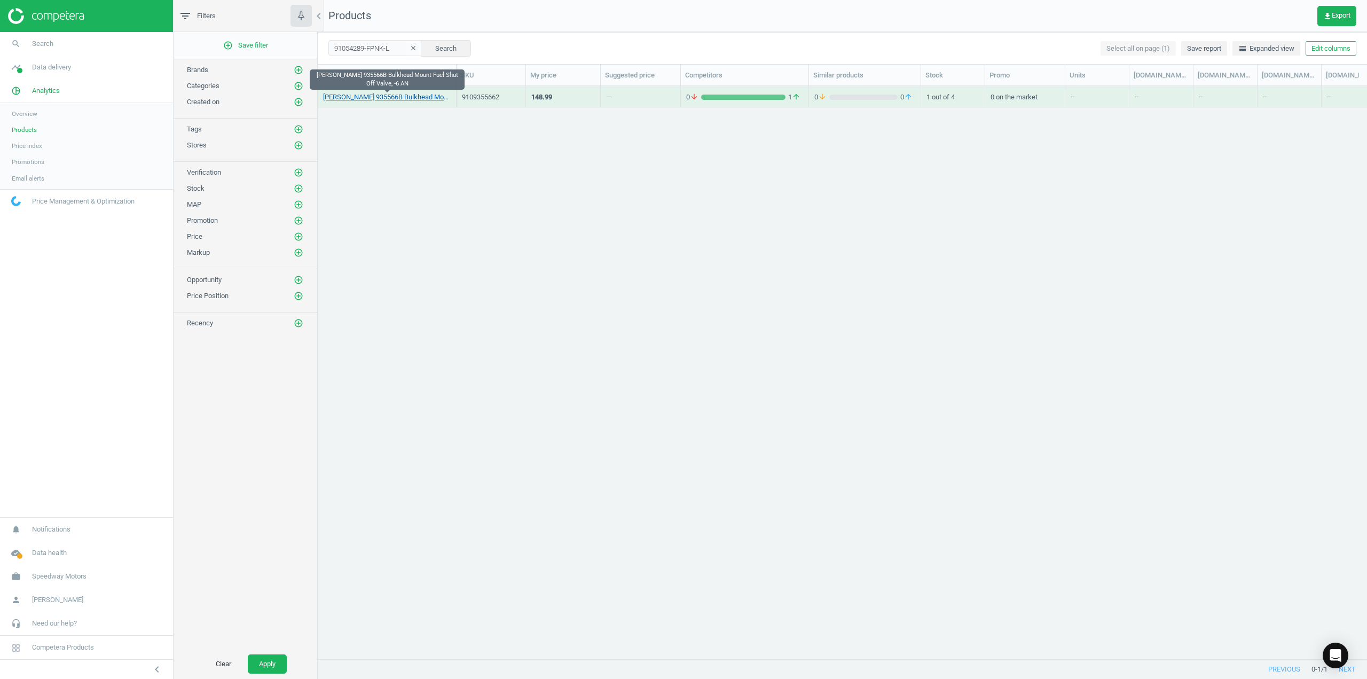
click at [397, 100] on link "[PERSON_NAME] 935566B Bulkhead Mount Fuel Shut Off Valve, -6 AN" at bounding box center [387, 97] width 128 height 10
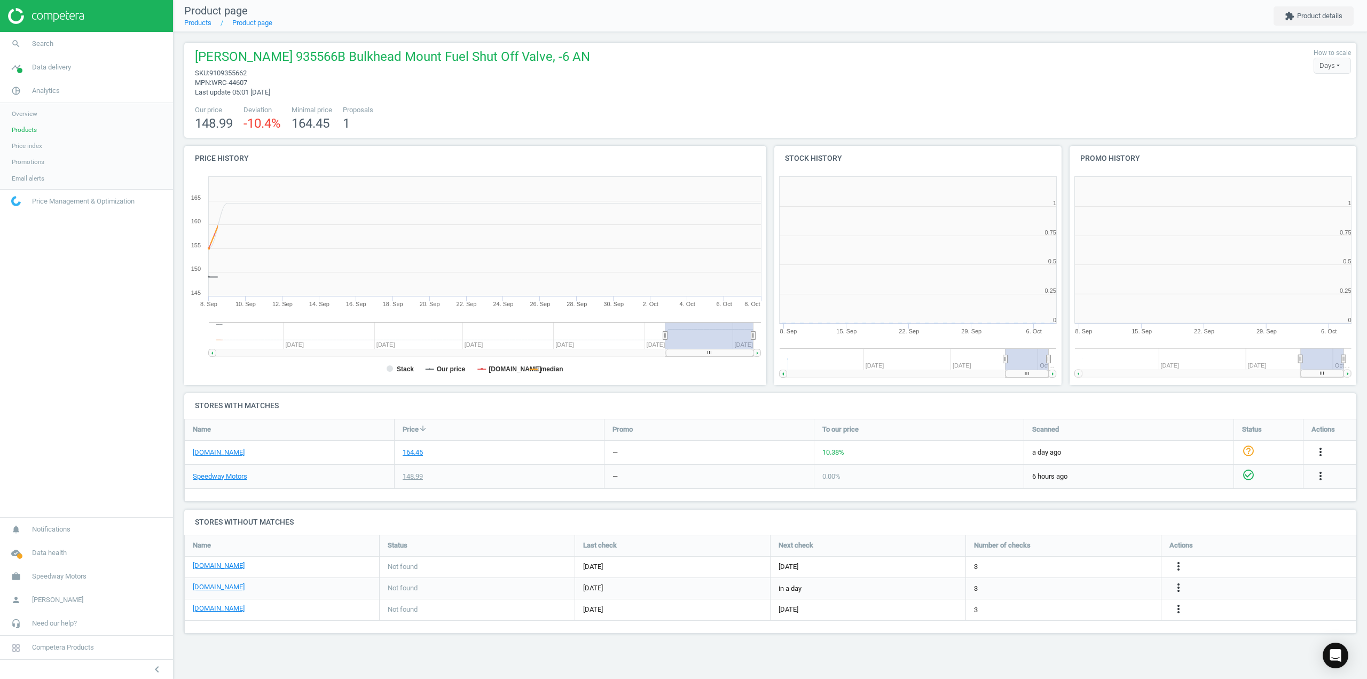
scroll to position [230, 303]
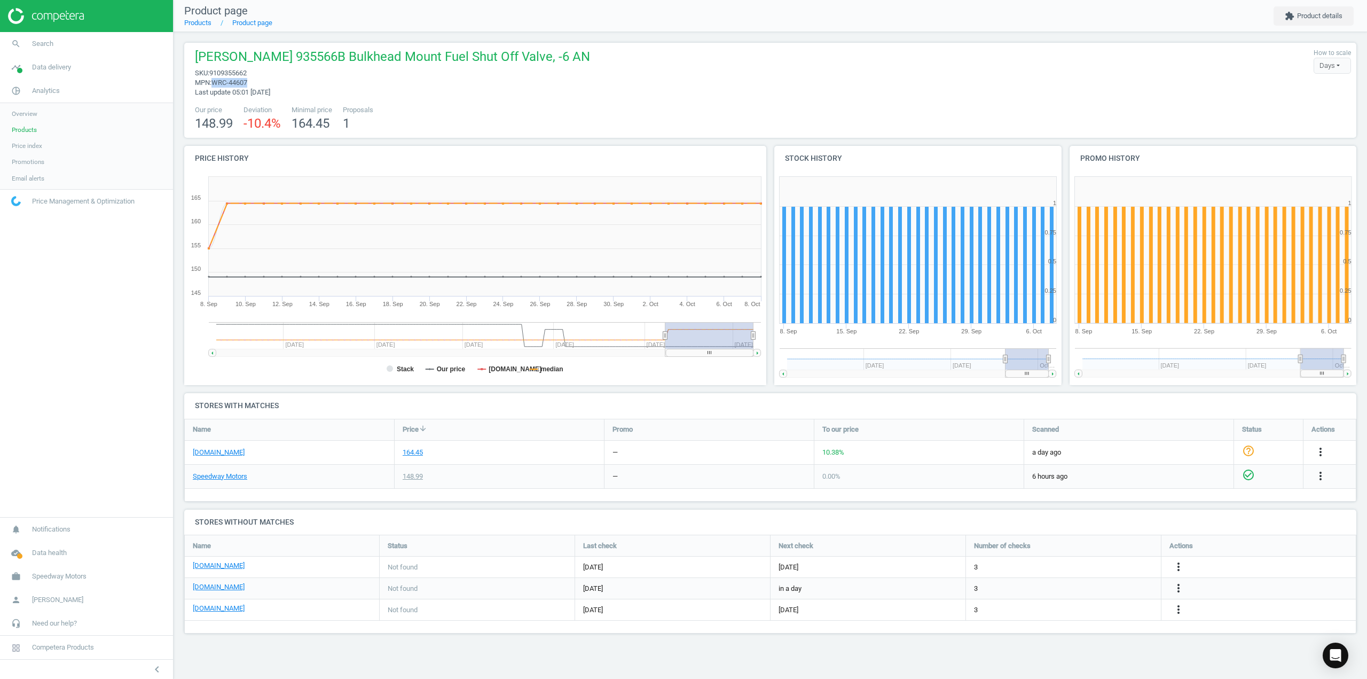
drag, startPoint x: 252, startPoint y: 85, endPoint x: 216, endPoint y: 83, distance: 36.4
click at [216, 83] on span "mpn : WRC-44607" at bounding box center [392, 83] width 395 height 10
click at [54, 45] on link "search Search" at bounding box center [86, 44] width 173 height 24
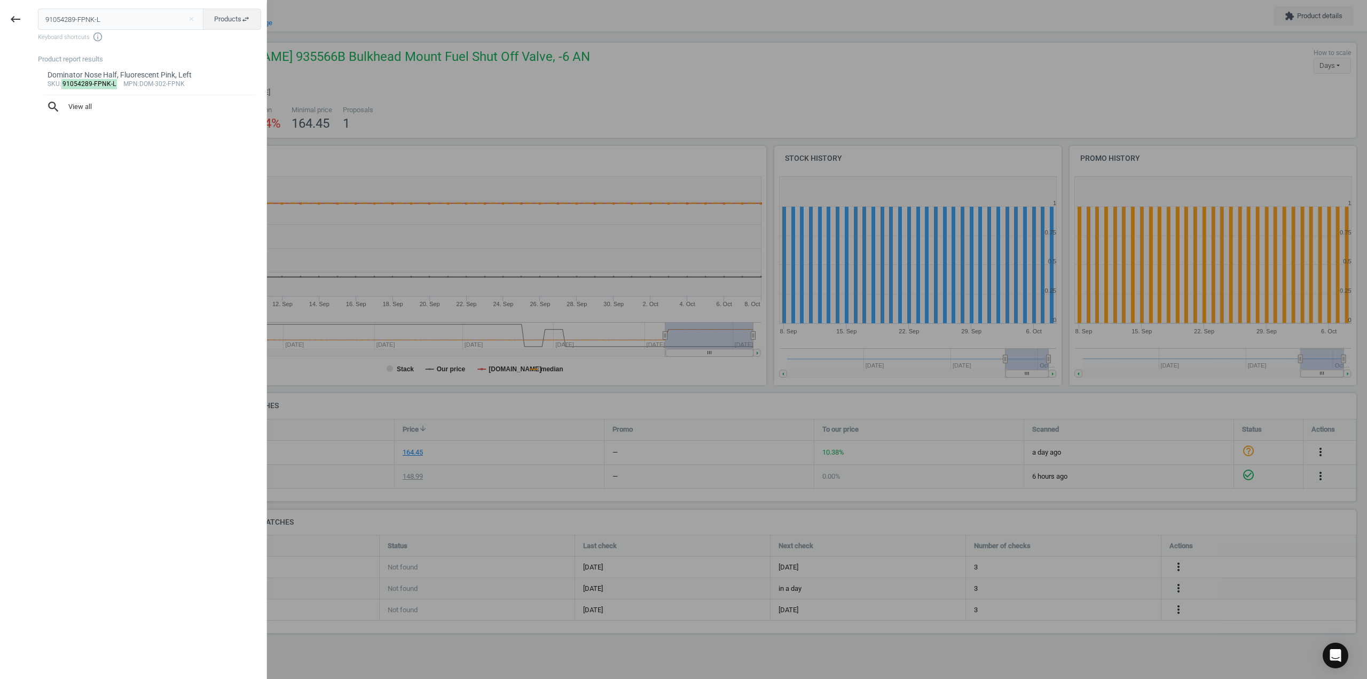
click at [104, 22] on input "91054289-FPNK-L" at bounding box center [121, 19] width 166 height 21
click at [211, 73] on div "Dominator Nose Half, Fluorescent Pink, Left" at bounding box center [150, 75] width 205 height 10
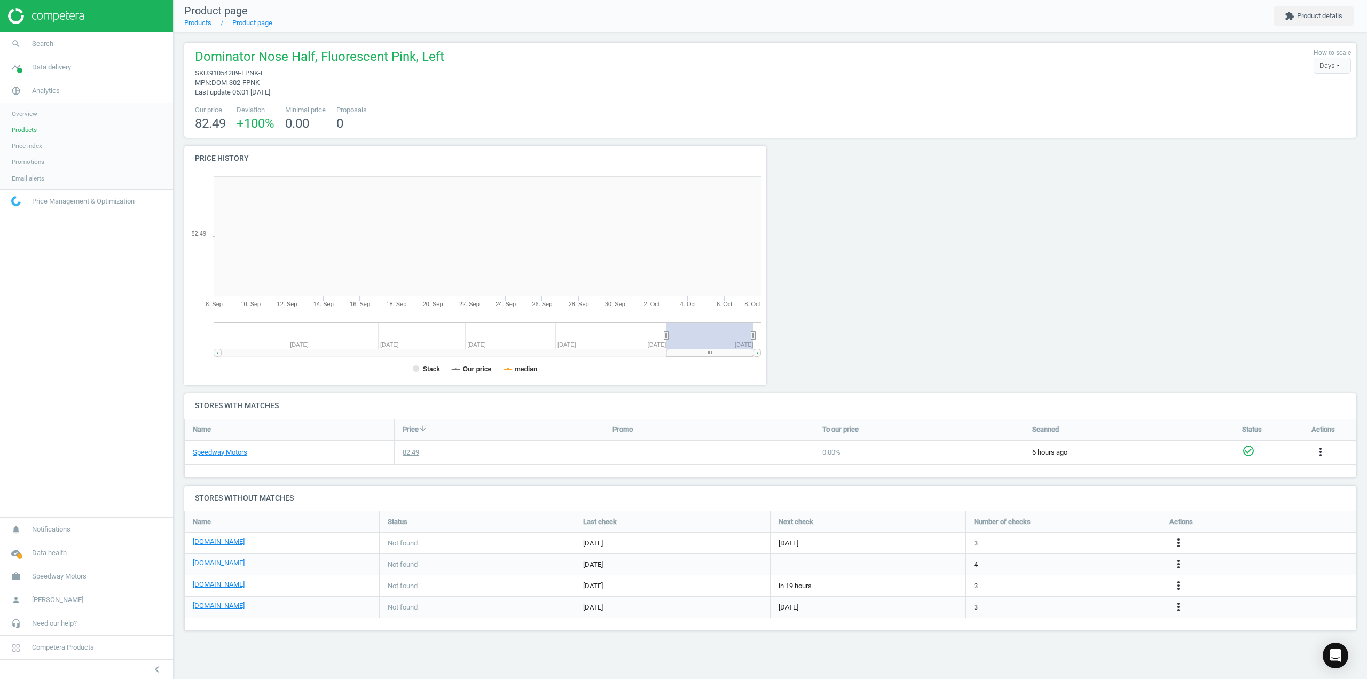
scroll to position [230, 599]
drag, startPoint x: 268, startPoint y: 85, endPoint x: 214, endPoint y: 84, distance: 54.5
click at [214, 84] on span "mpn : DOM-302-FPNK" at bounding box center [319, 83] width 249 height 10
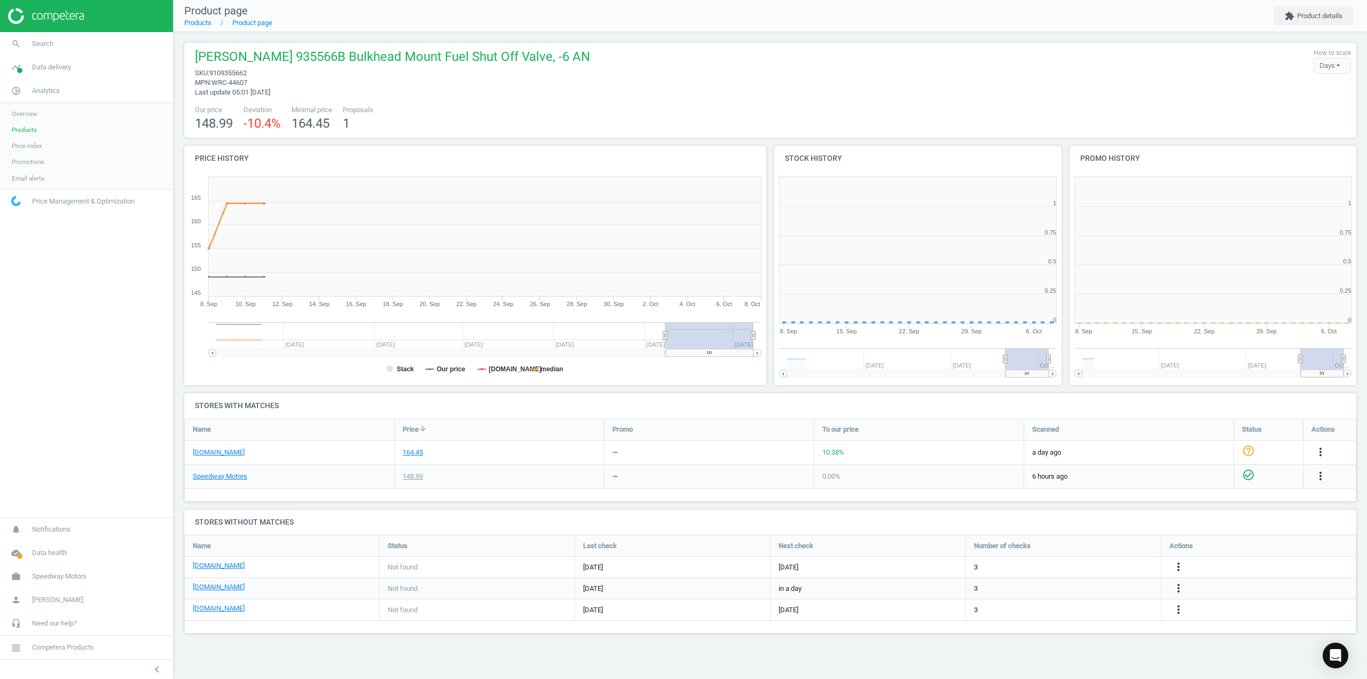
scroll to position [230, 303]
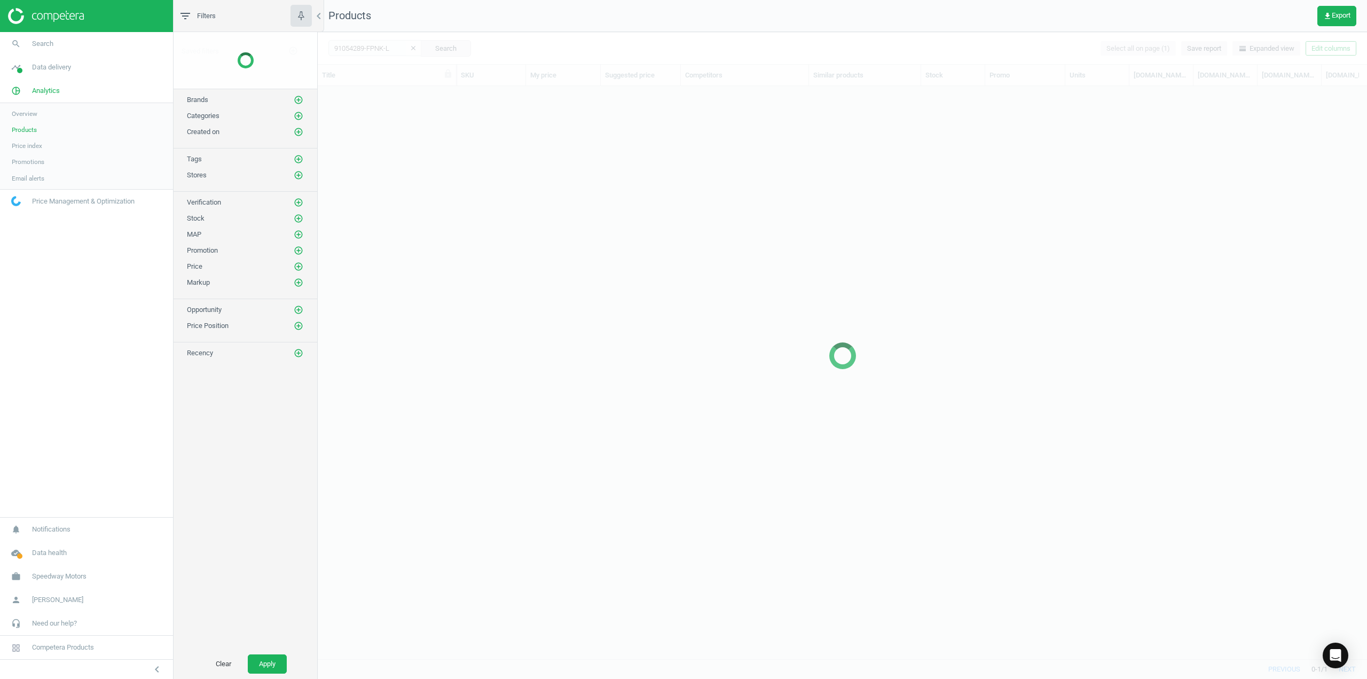
scroll to position [557, 1042]
click at [388, 51] on div at bounding box center [843, 355] width 1050 height 647
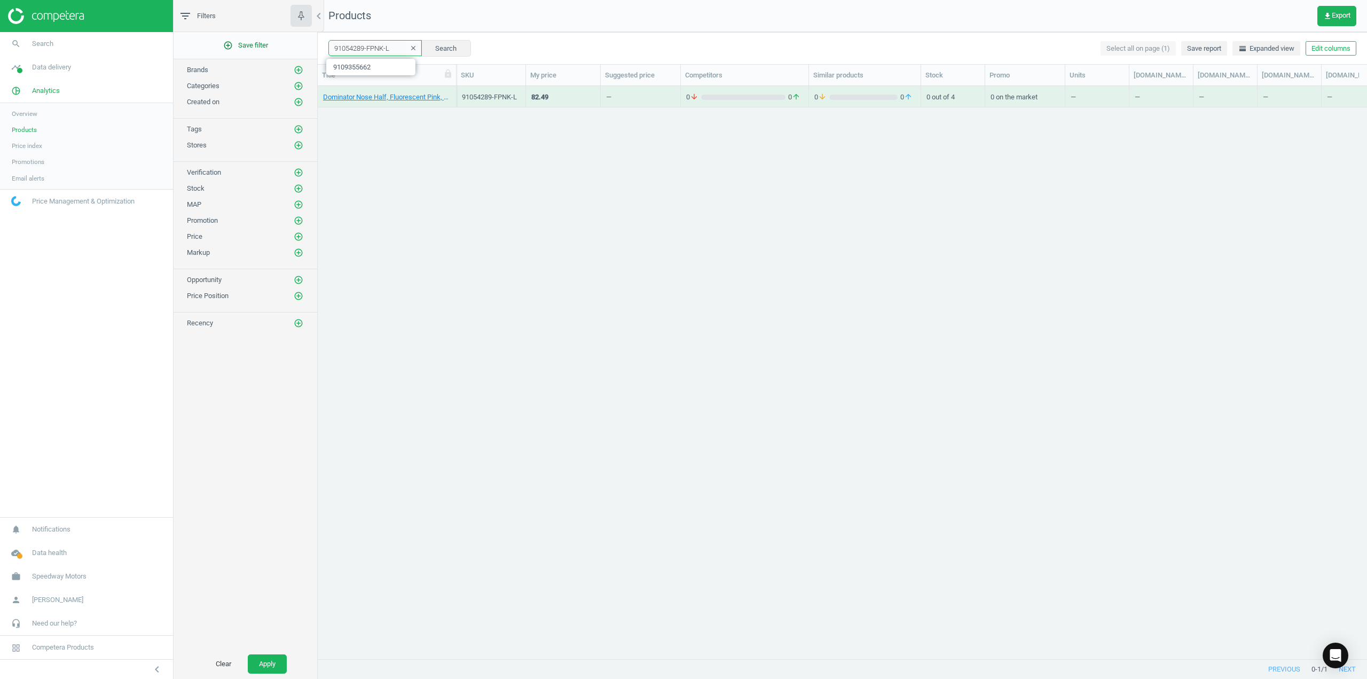
drag, startPoint x: 391, startPoint y: 48, endPoint x: 297, endPoint y: 41, distance: 93.7
click at [297, 41] on div "filter_list Filters chevron_left add_circle_outline Save filter Brands add_circ…" at bounding box center [771, 339] width 1194 height 679
paste input "22070630"
type input "22070630"
click at [425, 48] on button "Search" at bounding box center [446, 48] width 50 height 16
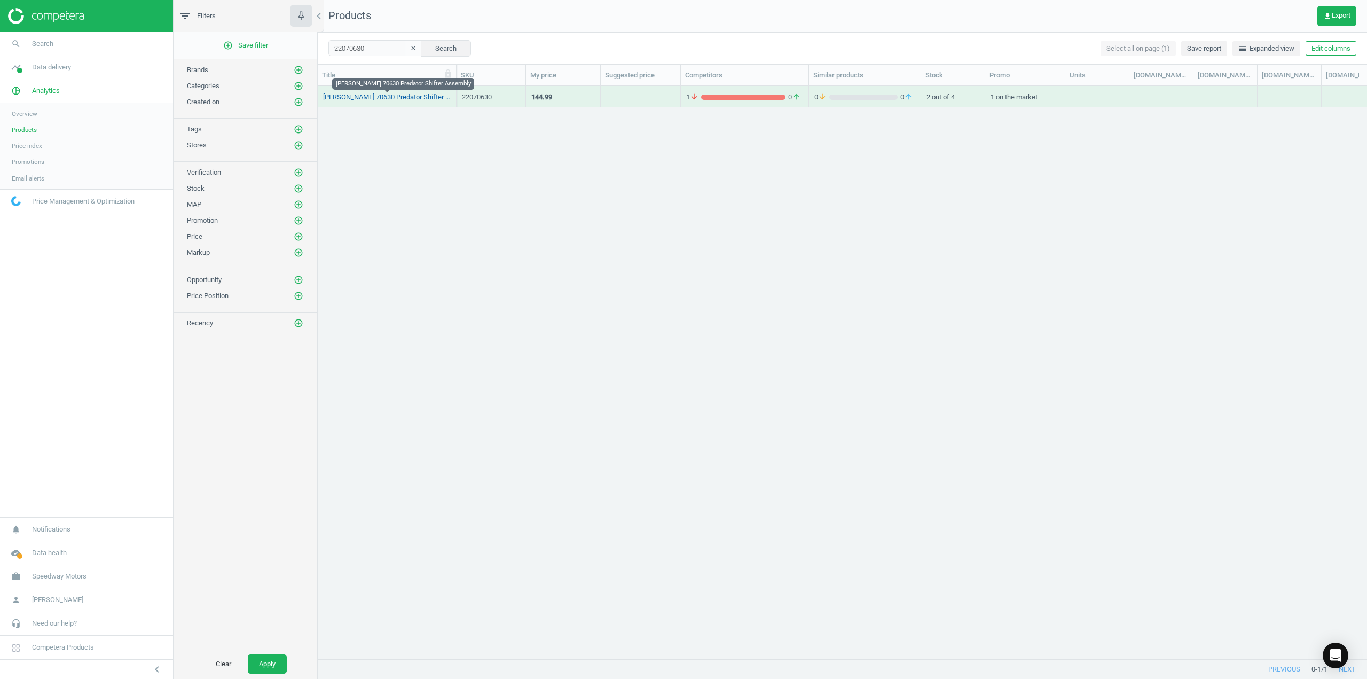
click at [427, 99] on link "[PERSON_NAME] 70630 Predator Shifter Assembly" at bounding box center [387, 97] width 128 height 10
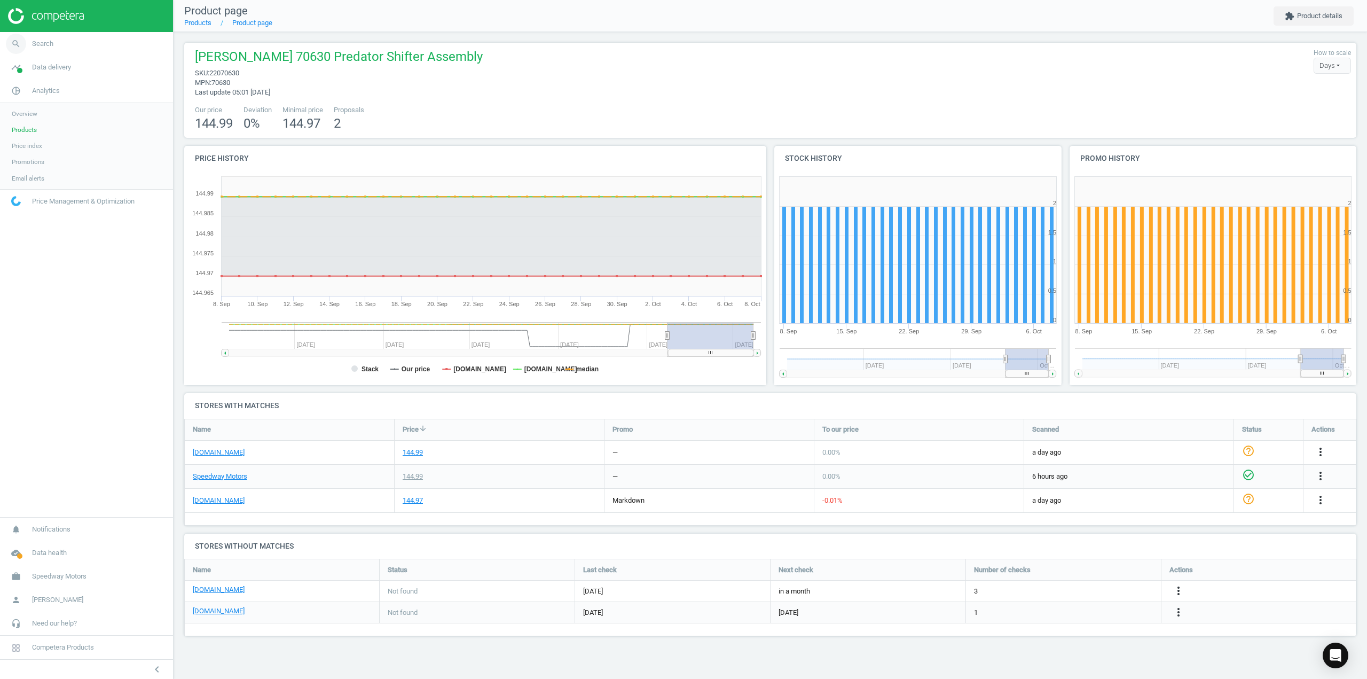
click at [40, 49] on link "search Search" at bounding box center [86, 44] width 173 height 24
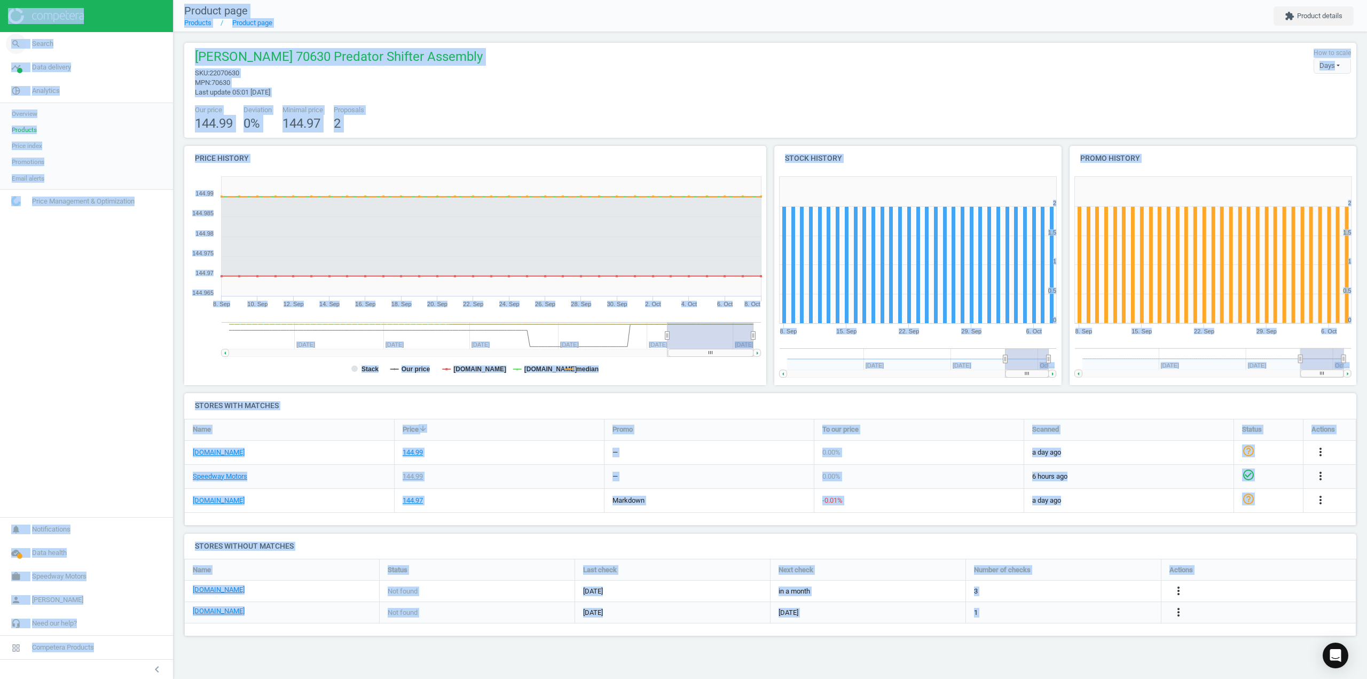
click at [40, 49] on body "Group 2 Created with Sketch. ic/cloud_download/grey600 Created with Sketch. gra…" at bounding box center [683, 339] width 1367 height 679
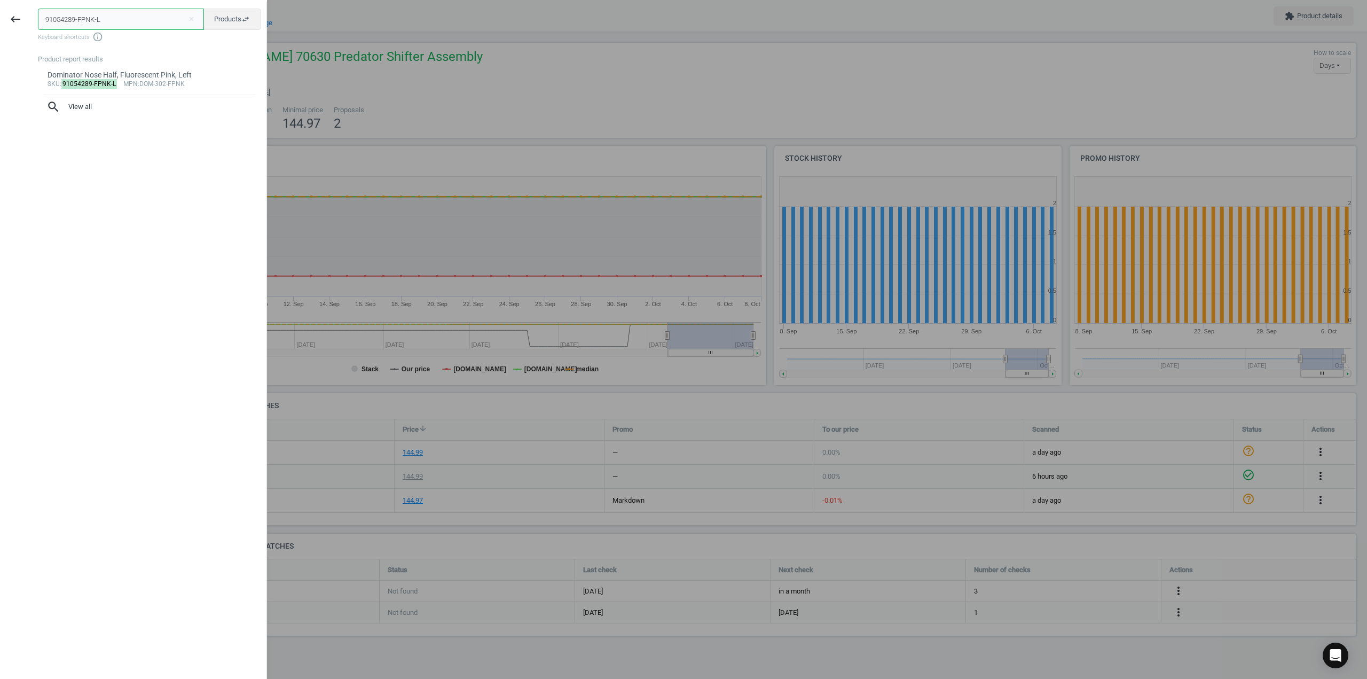
drag, startPoint x: 113, startPoint y: 24, endPoint x: 35, endPoint y: 18, distance: 77.7
click at [35, 18] on div "91054289-FPNK-L close Products swap_horiz Keyboard shortcuts info_outline Produ…" at bounding box center [149, 341] width 236 height 679
paste input "3441209"
type input "3441209"
click at [101, 81] on div "Fel-Pro P1209 Small Block Chevy Intake Manifold Gaskets-1.38x2.38 Inch" at bounding box center [150, 80] width 205 height 21
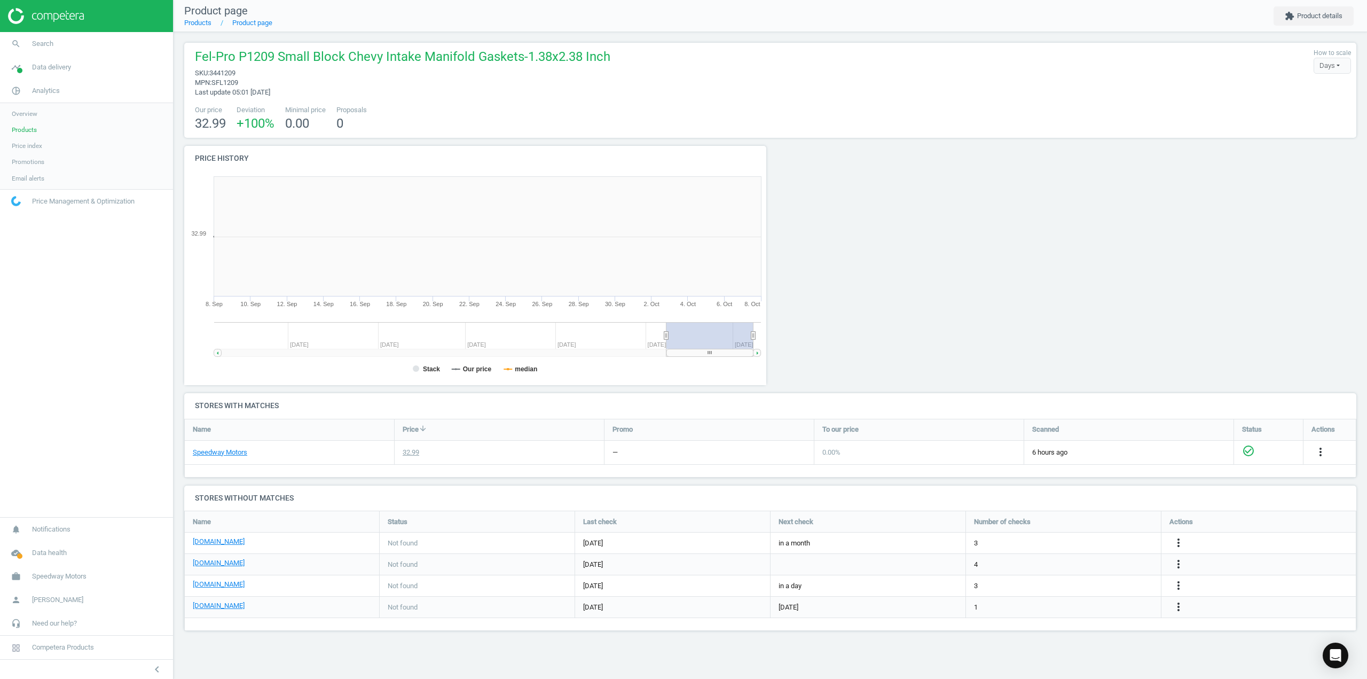
scroll to position [230, 599]
drag, startPoint x: 246, startPoint y: 83, endPoint x: 213, endPoint y: 83, distance: 32.6
click at [213, 83] on span "mpn : SFL1209" at bounding box center [403, 83] width 416 height 10
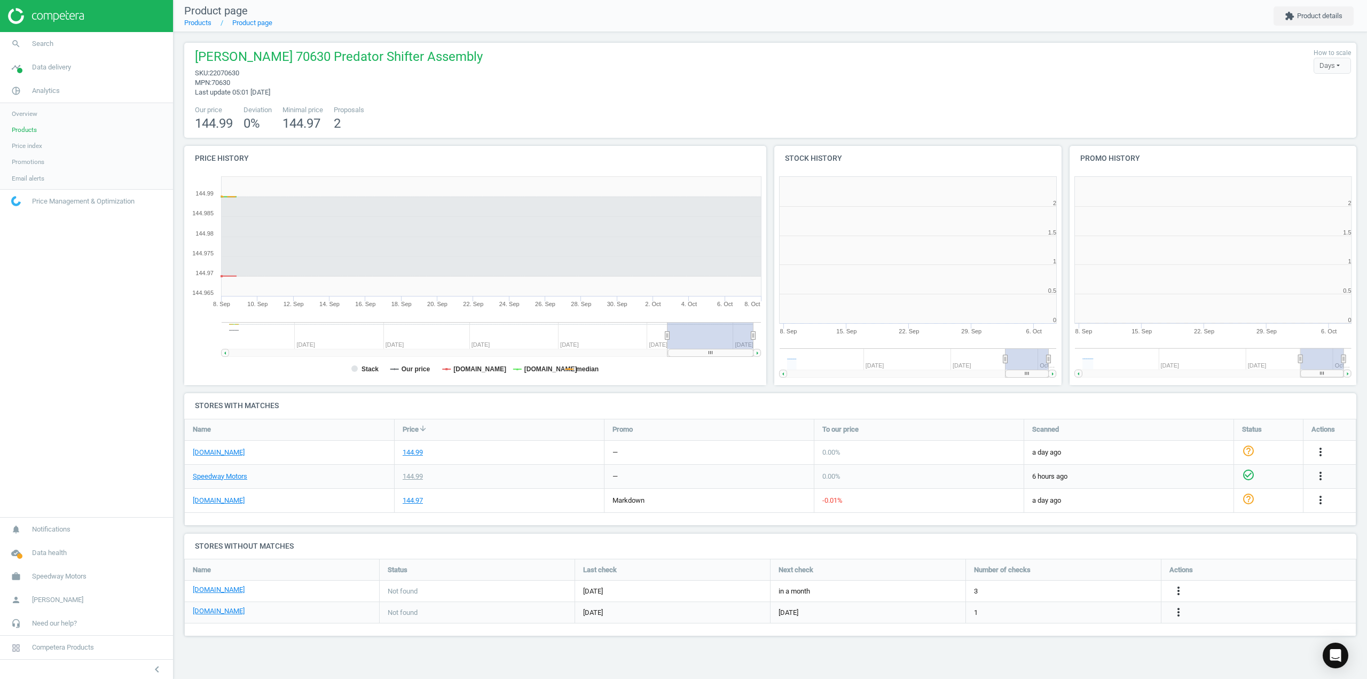
scroll to position [230, 303]
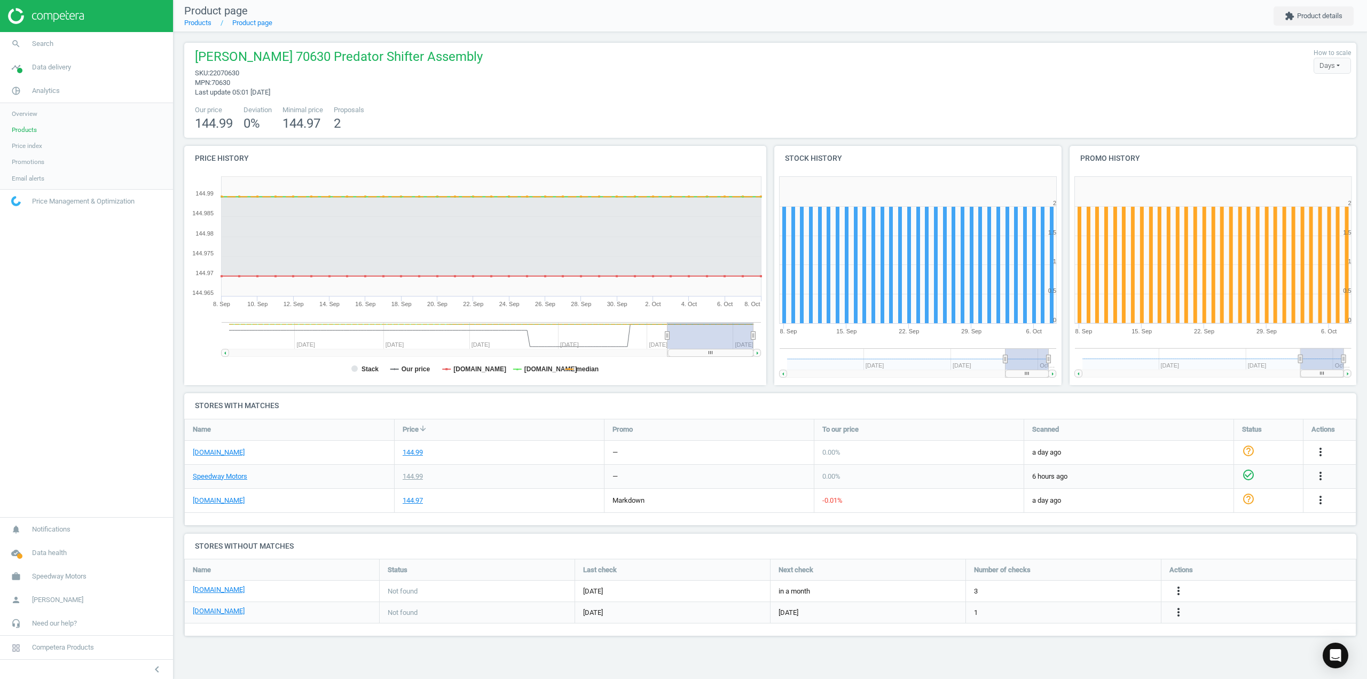
click at [23, 132] on span "Products" at bounding box center [24, 130] width 25 height 9
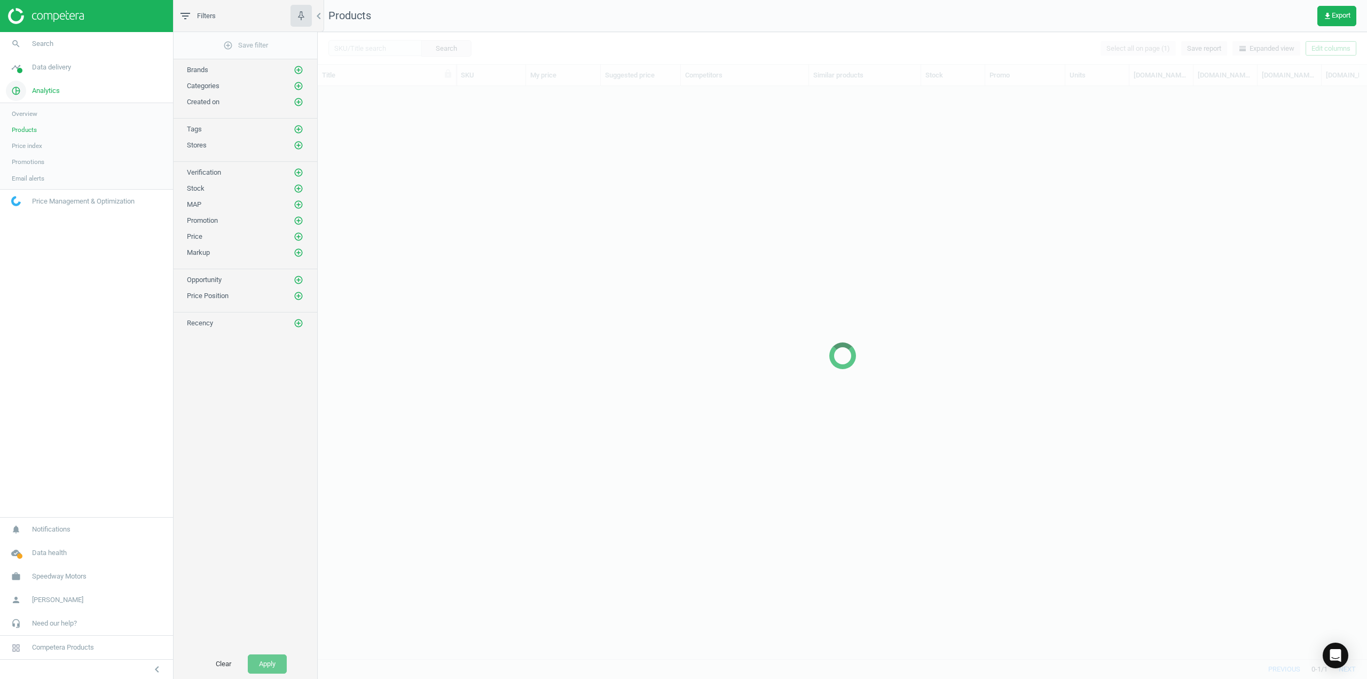
scroll to position [557, 1042]
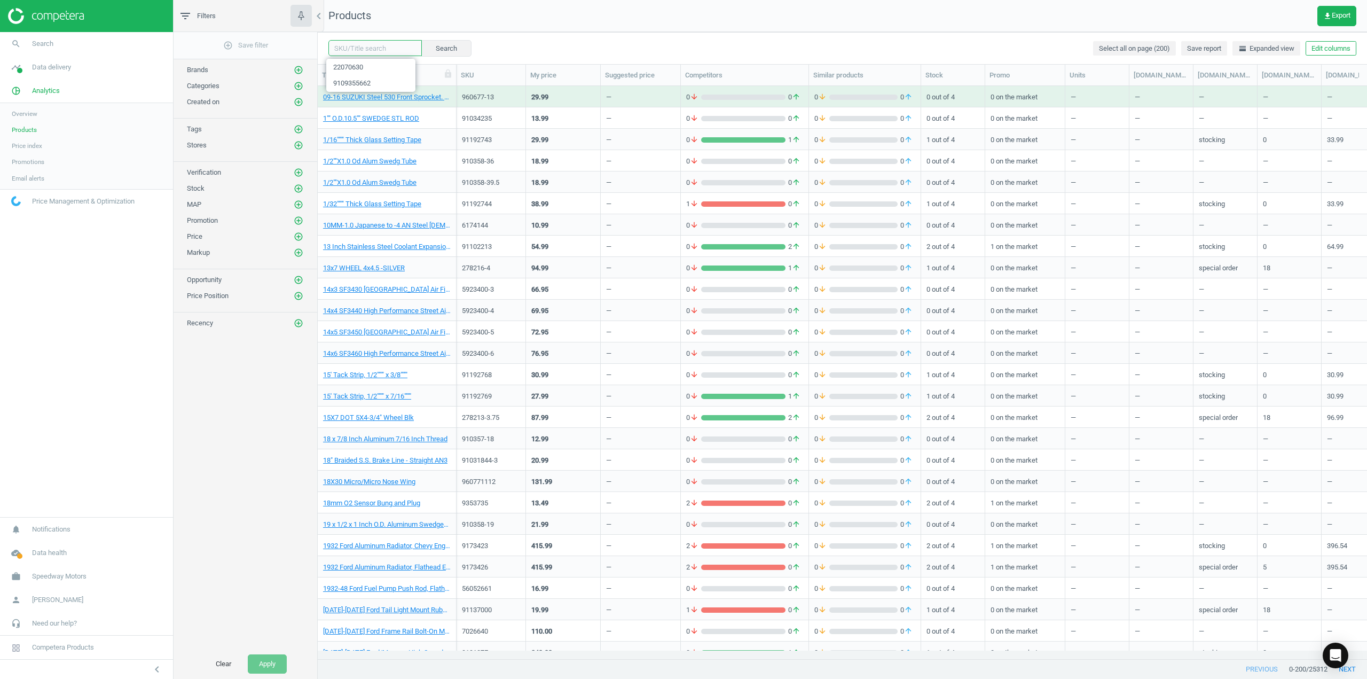
click at [373, 53] on input "text" at bounding box center [374, 48] width 93 height 16
paste input "474172-040"
type input "474172-040"
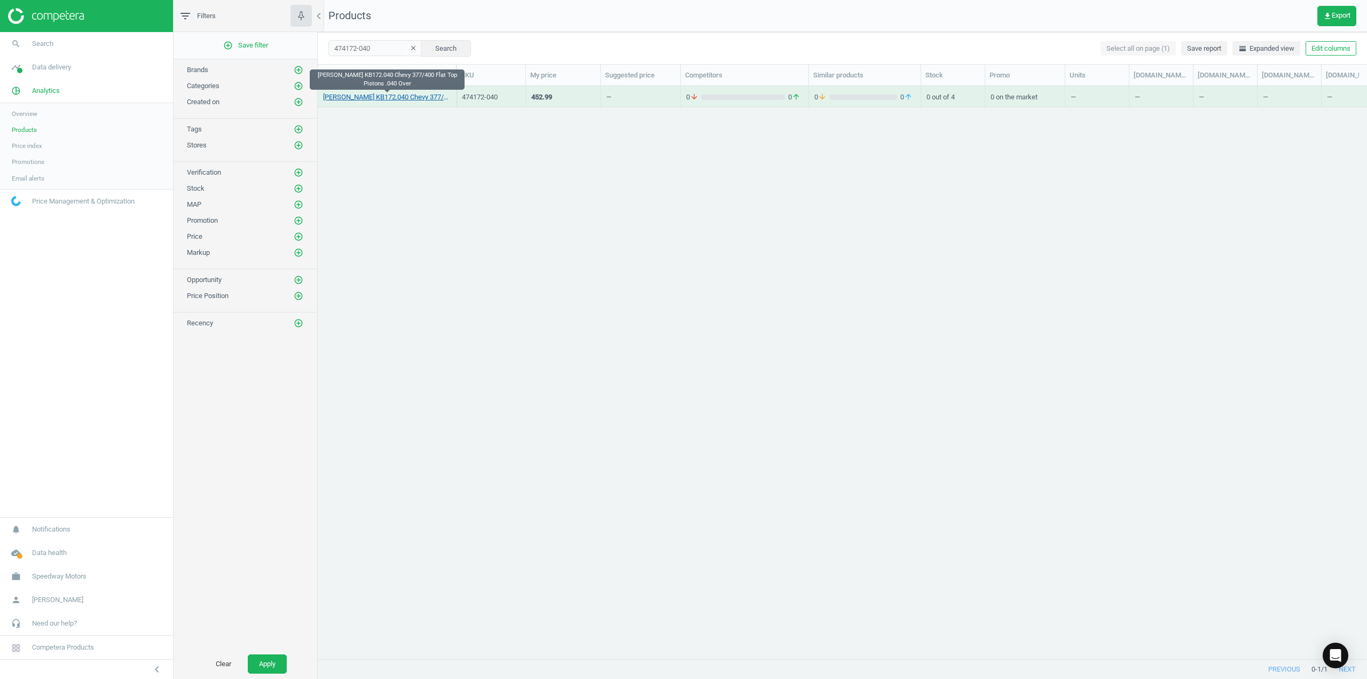
click at [404, 97] on link "[PERSON_NAME] KB172.040 Chevy 377/400 Flat Top Pistons .040 Over" at bounding box center [387, 97] width 128 height 10
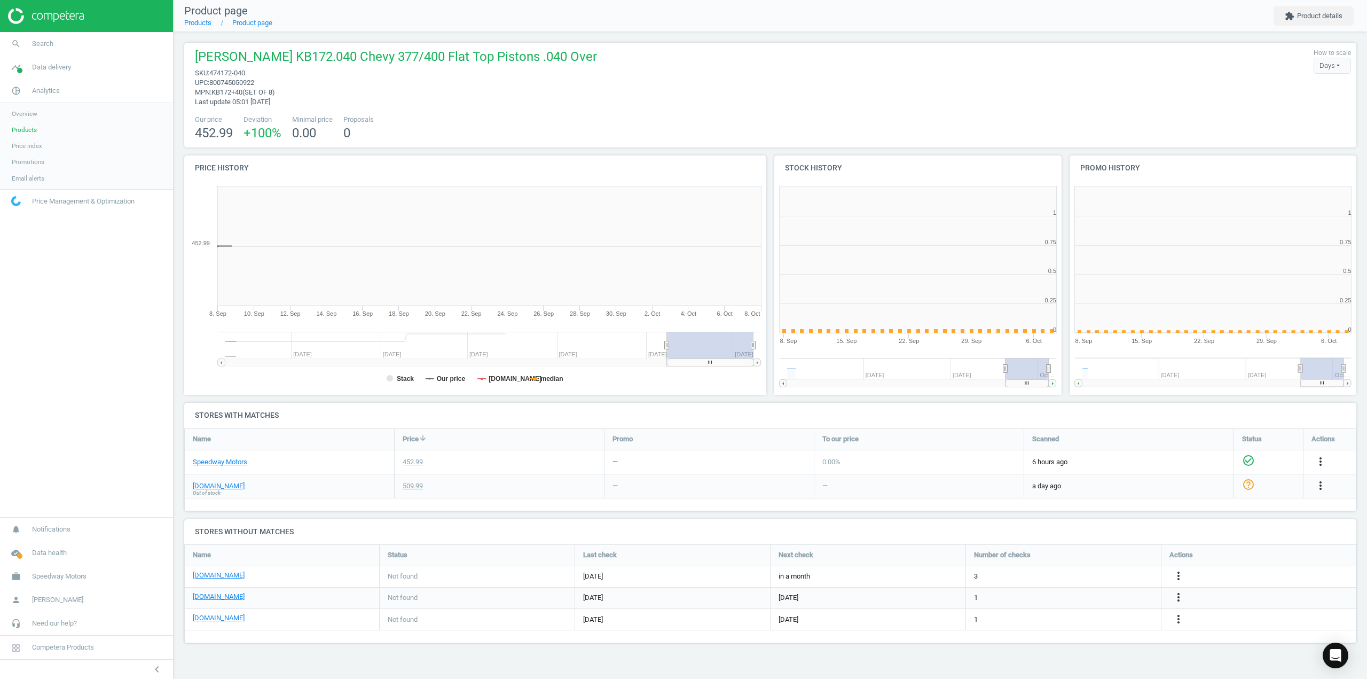
scroll to position [5, 5]
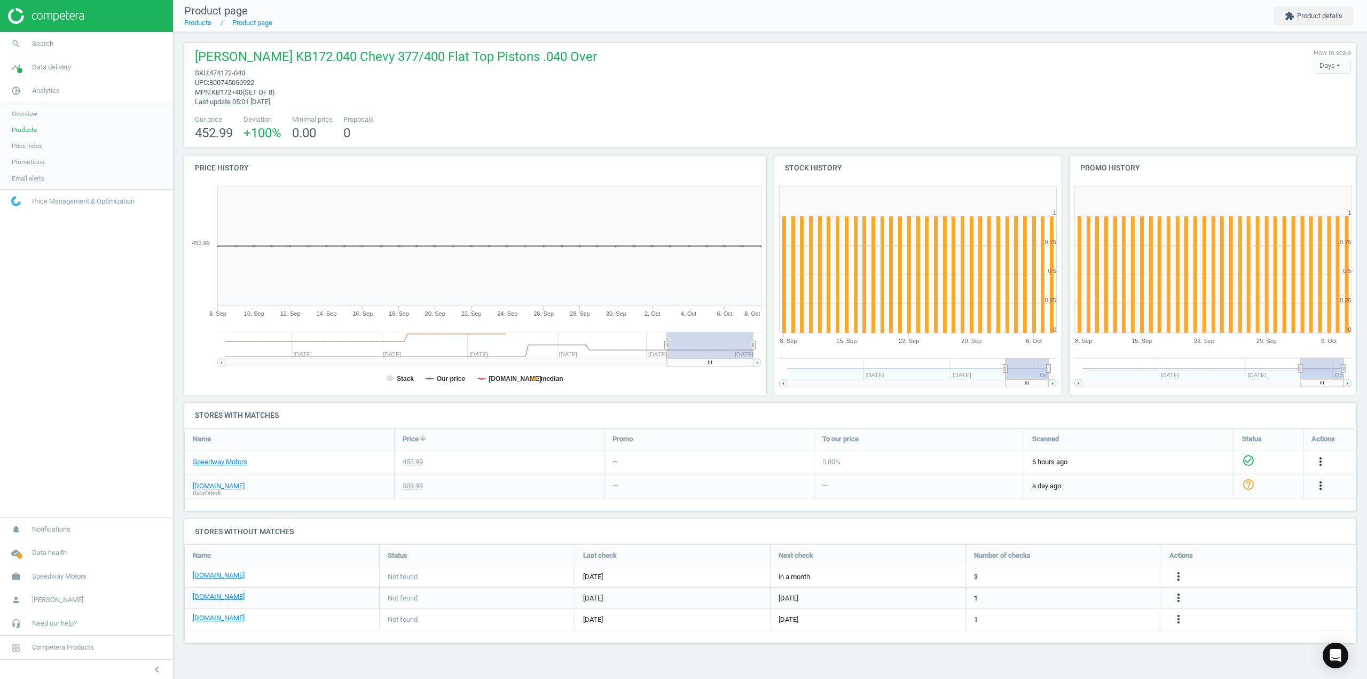
drag, startPoint x: 214, startPoint y: 93, endPoint x: 236, endPoint y: 96, distance: 22.5
click at [216, 93] on span "KB172+40(SET OF 8)" at bounding box center [244, 92] width 64 height 8
drag, startPoint x: 236, startPoint y: 96, endPoint x: 287, endPoint y: 96, distance: 50.7
click at [287, 96] on span "mpn : KB172+40(SET OF 8)" at bounding box center [396, 93] width 402 height 10
click at [269, 93] on span "KB172+40(SET OF 8)" at bounding box center [244, 92] width 64 height 8
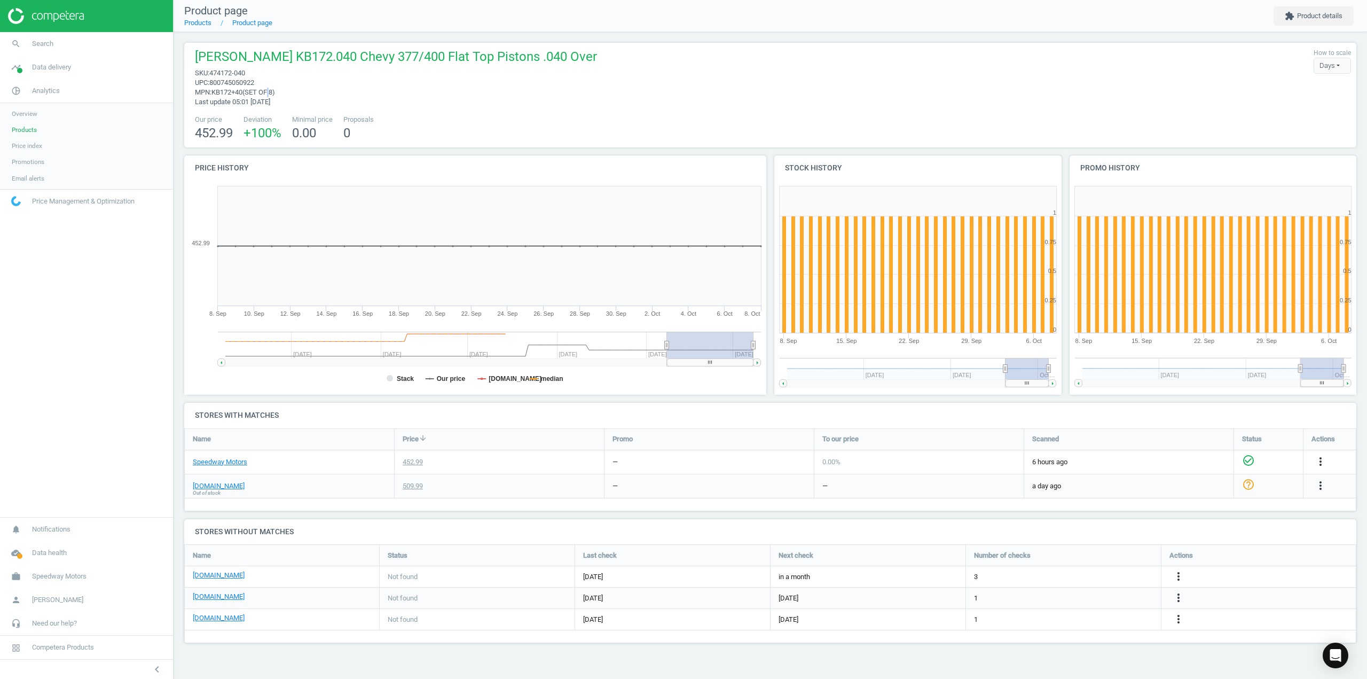
click at [269, 93] on span "KB172+40(SET OF 8)" at bounding box center [244, 92] width 64 height 8
drag, startPoint x: 285, startPoint y: 91, endPoint x: 214, endPoint y: 90, distance: 71.1
click at [214, 90] on span "mpn : KB172+40(SET OF 8)" at bounding box center [396, 93] width 402 height 10
copy span "KB172+40(SET OF 8)"
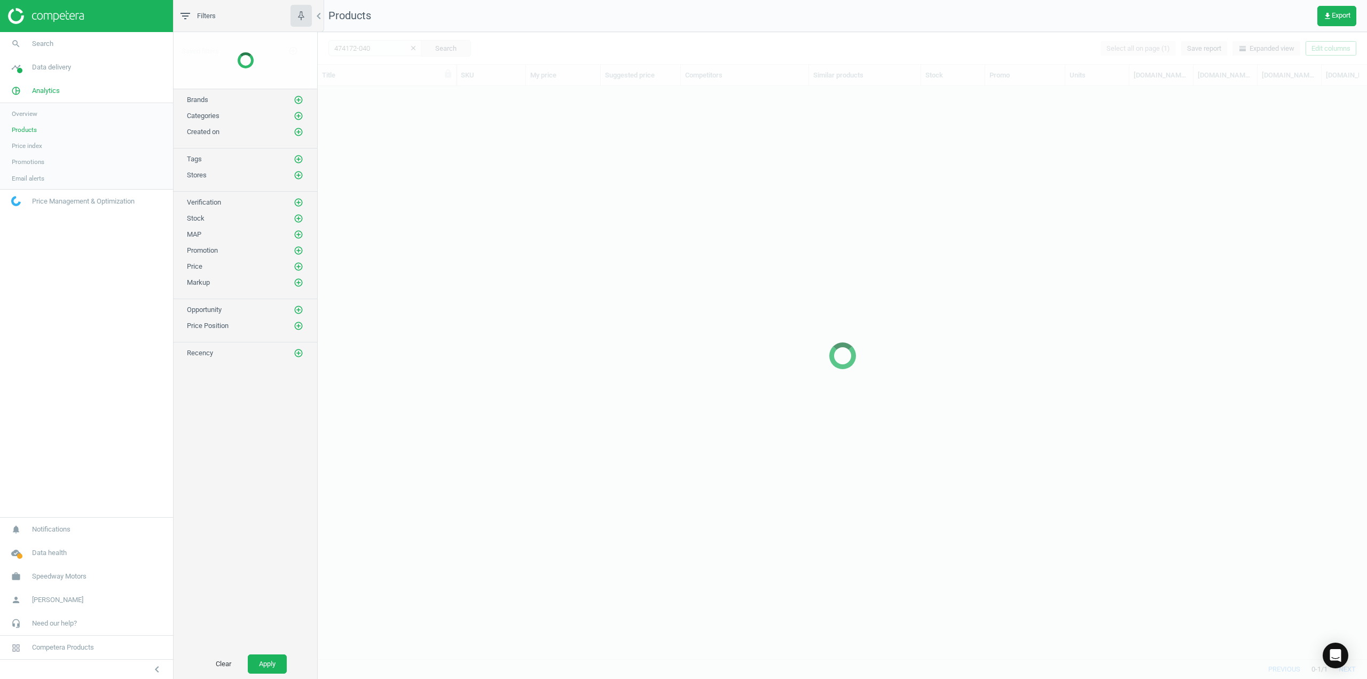
scroll to position [557, 1042]
click at [372, 49] on div at bounding box center [843, 355] width 1050 height 647
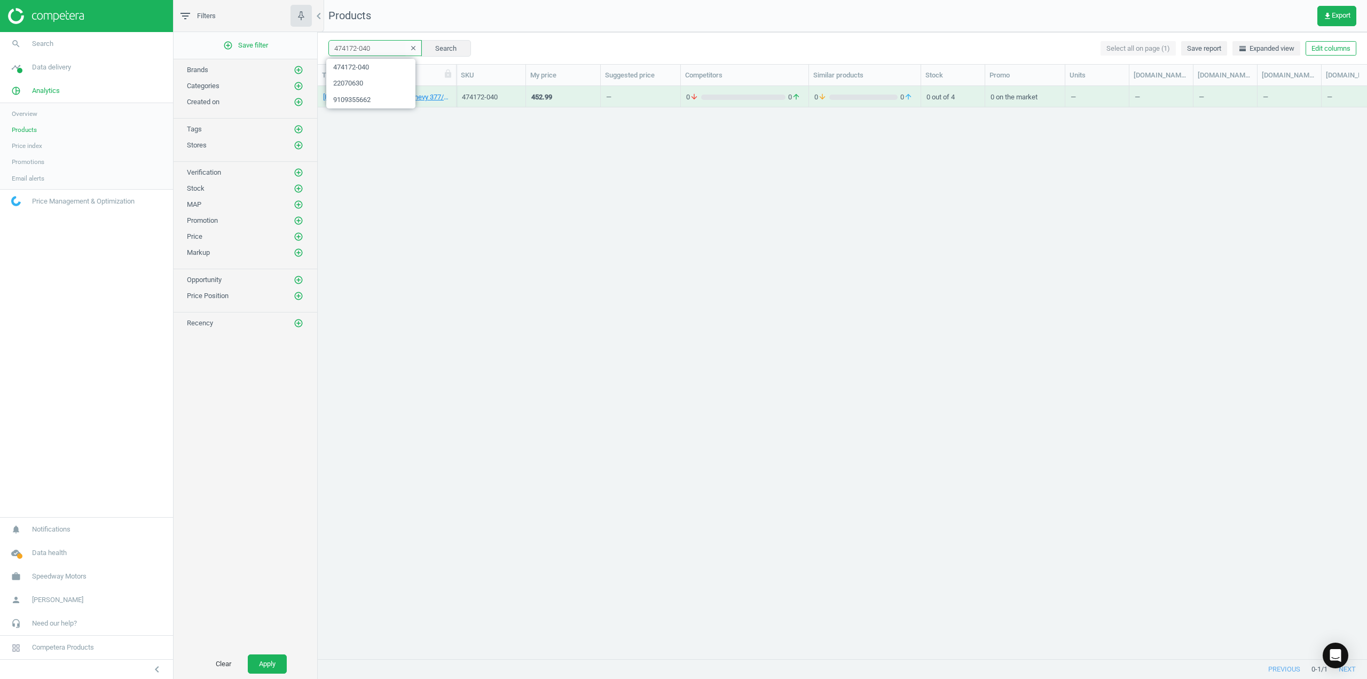
drag, startPoint x: 374, startPoint y: 49, endPoint x: 326, endPoint y: 44, distance: 48.4
click at [326, 44] on div "474172-040 clear Search Select all on page (1) Save report horizontal_split Exp…" at bounding box center [843, 48] width 1050 height 32
paste input "63380901"
type input "63380901"
click at [455, 54] on button "Search" at bounding box center [446, 48] width 50 height 16
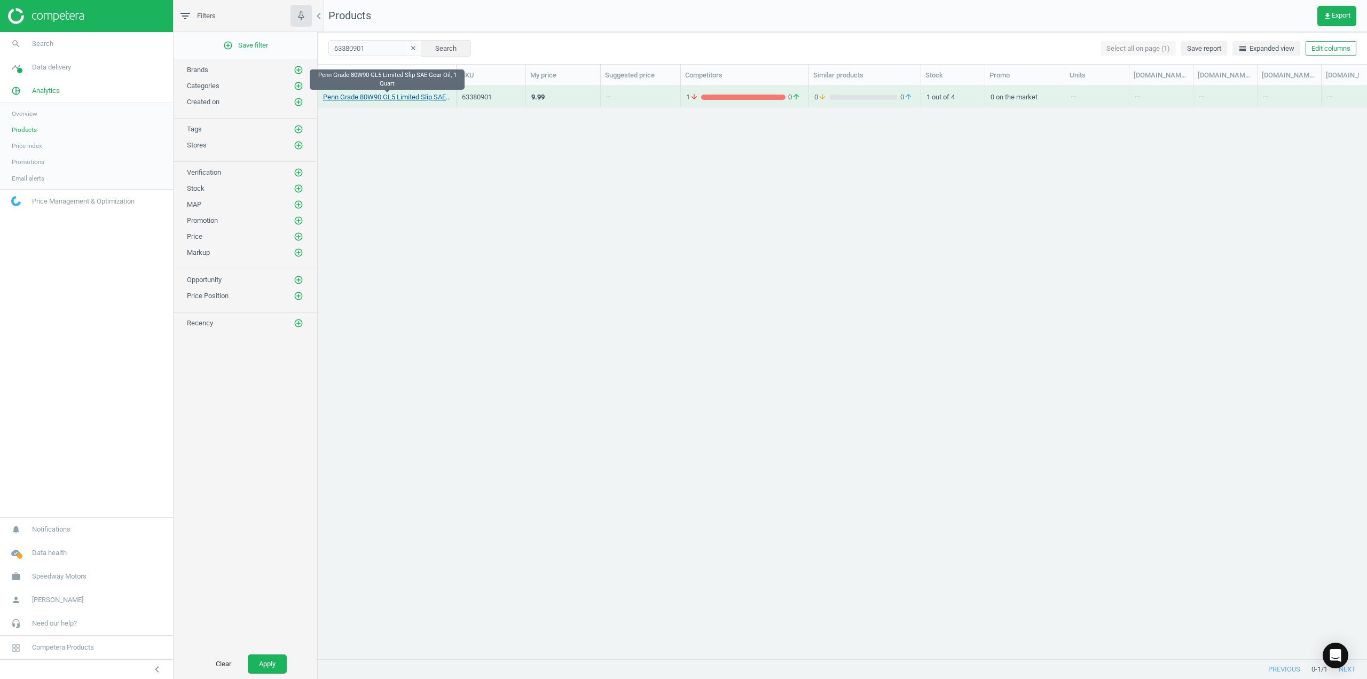
click at [384, 96] on link "Penn Grade 80W90 GL5 Limited Slip SAE Gear Oil, 1 Quart" at bounding box center [387, 97] width 128 height 10
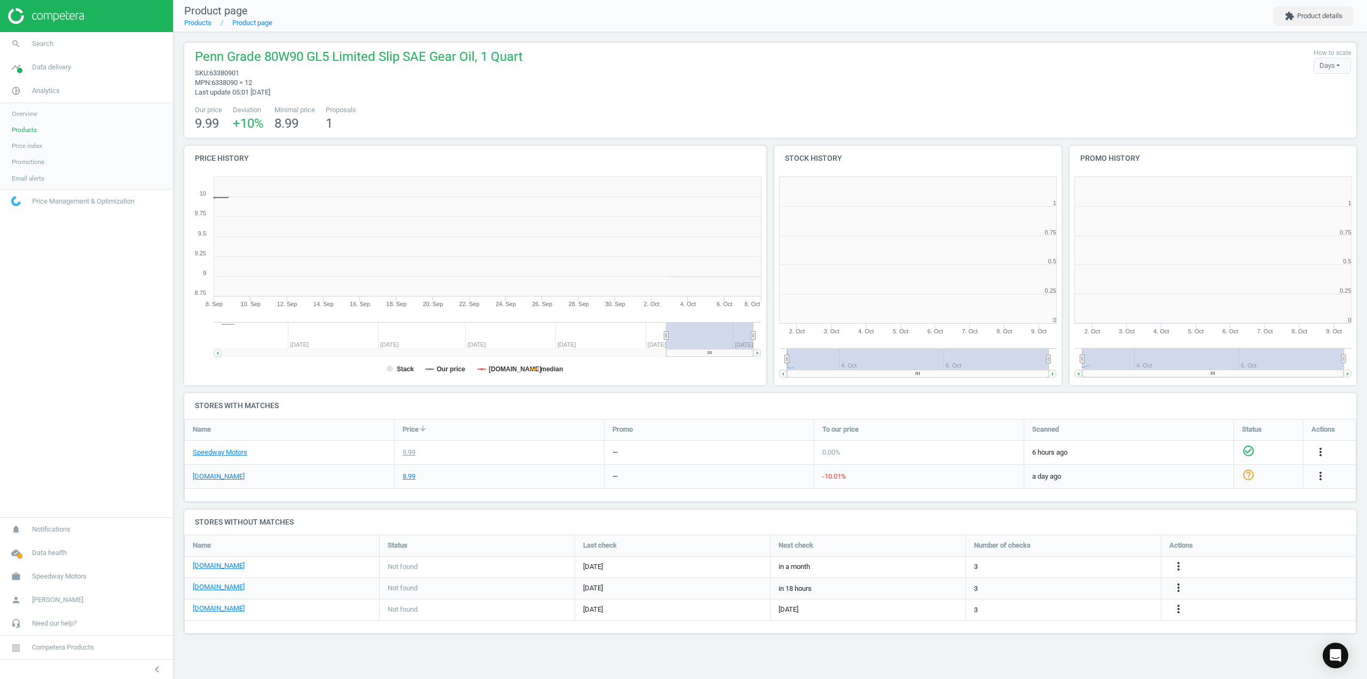
scroll to position [230, 303]
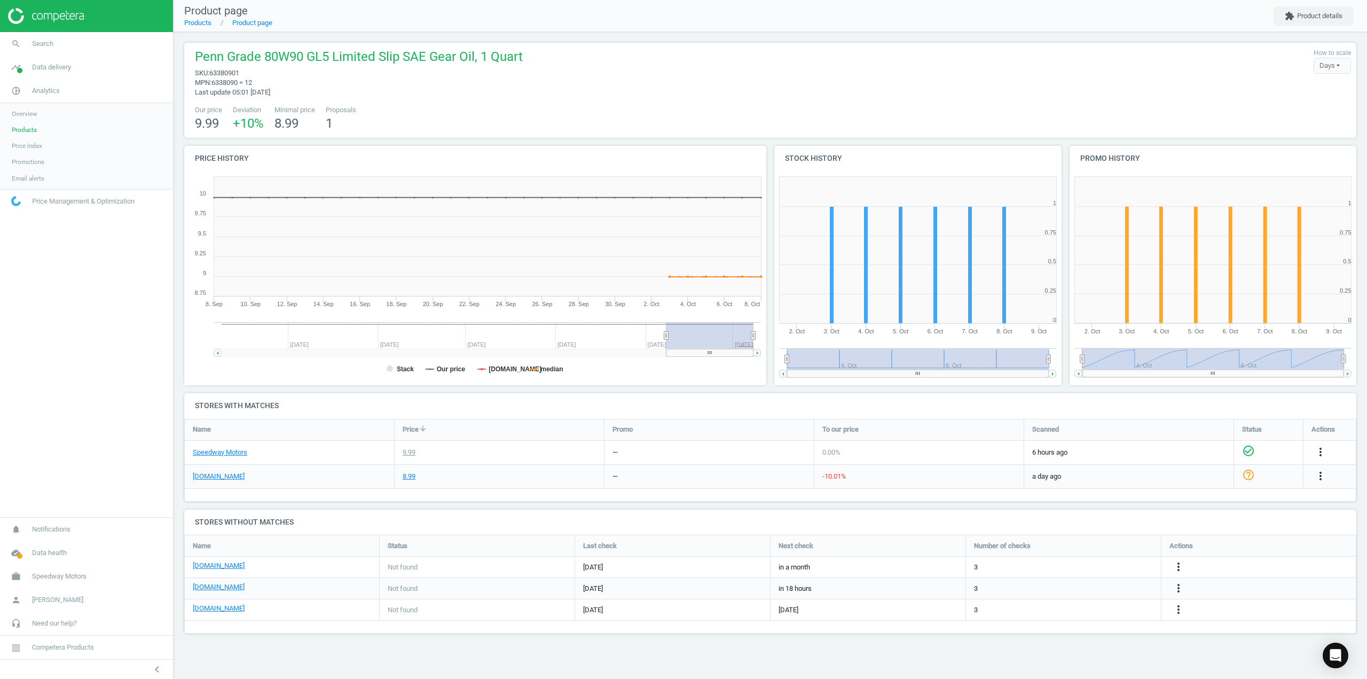
click at [217, 74] on span "63380901" at bounding box center [224, 73] width 30 height 8
copy span "63380901"
drag, startPoint x: 262, startPoint y: 80, endPoint x: 214, endPoint y: 80, distance: 48.1
click at [214, 79] on span "mpn : 6338090 = 12" at bounding box center [359, 83] width 328 height 10
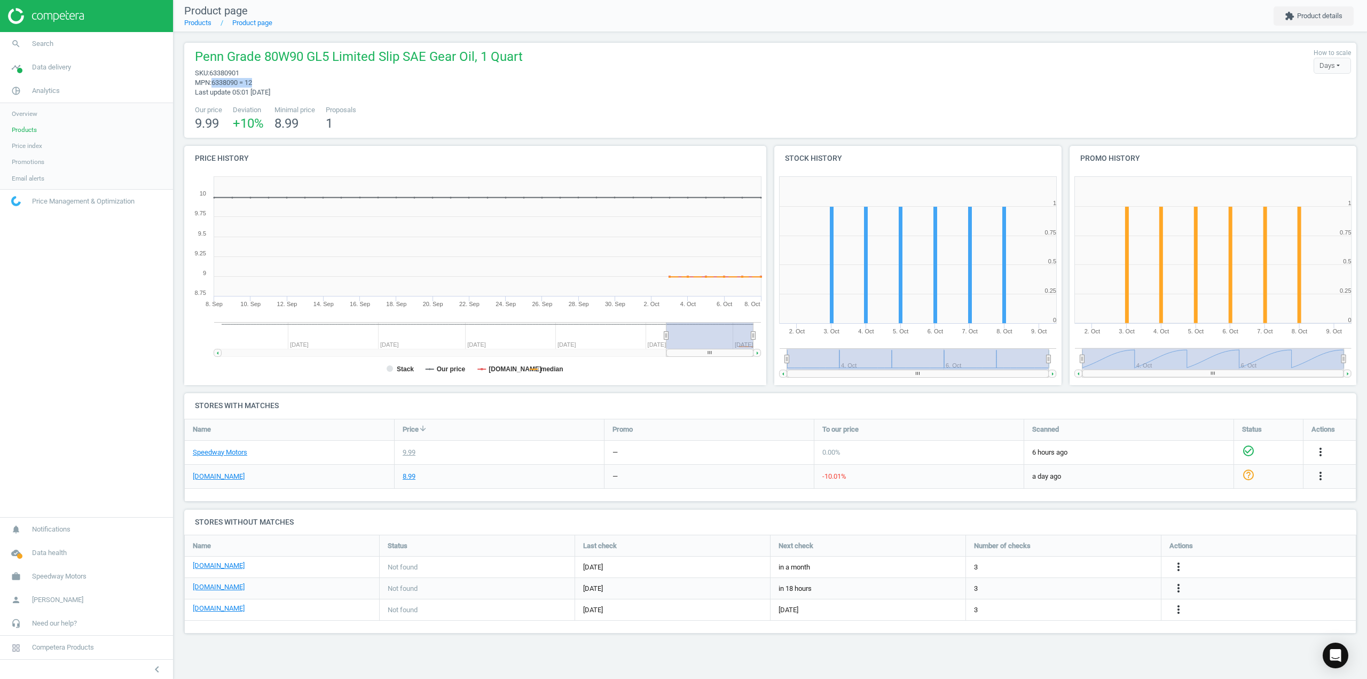
copy span "6338090 = 12"
drag, startPoint x: 290, startPoint y: 76, endPoint x: 259, endPoint y: 65, distance: 33.3
click at [290, 76] on span "sku : 63380901" at bounding box center [359, 73] width 328 height 10
click at [233, 68] on span "Penn Grade 80W90 GL5 Limited Slip SAE Gear Oil, 1 Quart" at bounding box center [359, 58] width 328 height 20
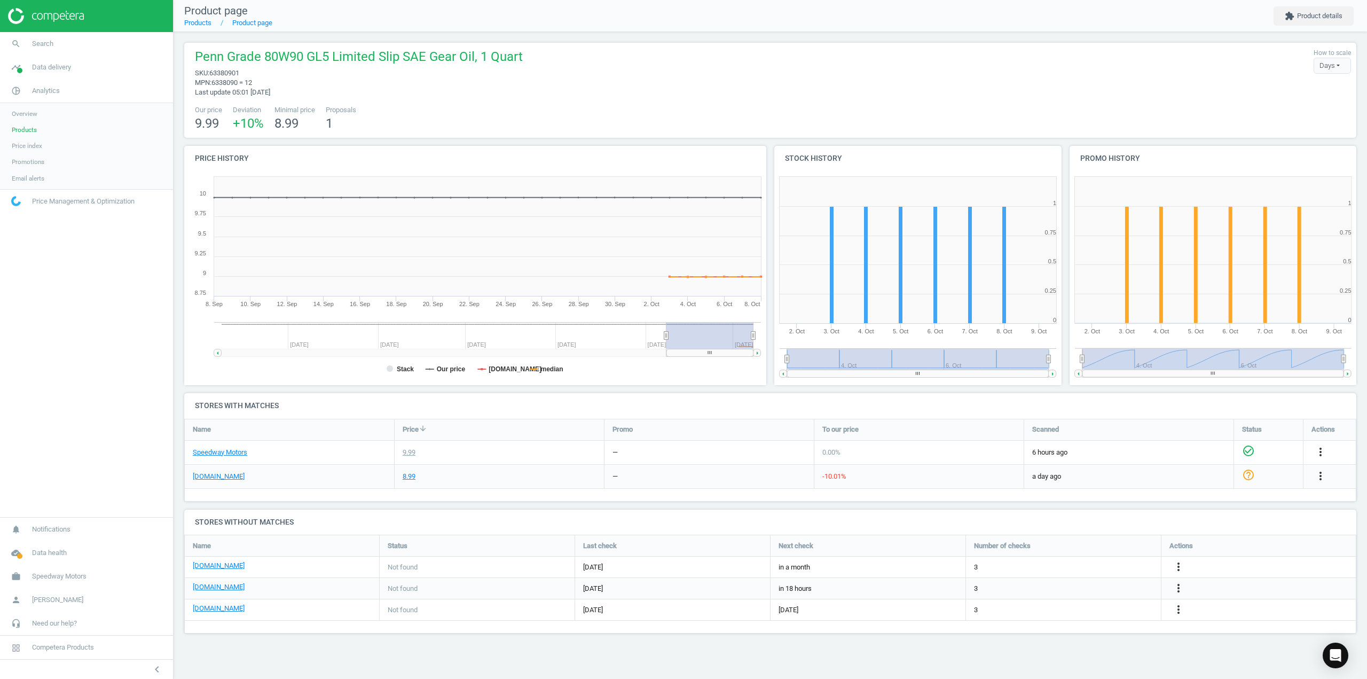
click at [233, 73] on span "63380901" at bounding box center [224, 73] width 30 height 8
copy span "63380901"
